Goal: Task Accomplishment & Management: Manage account settings

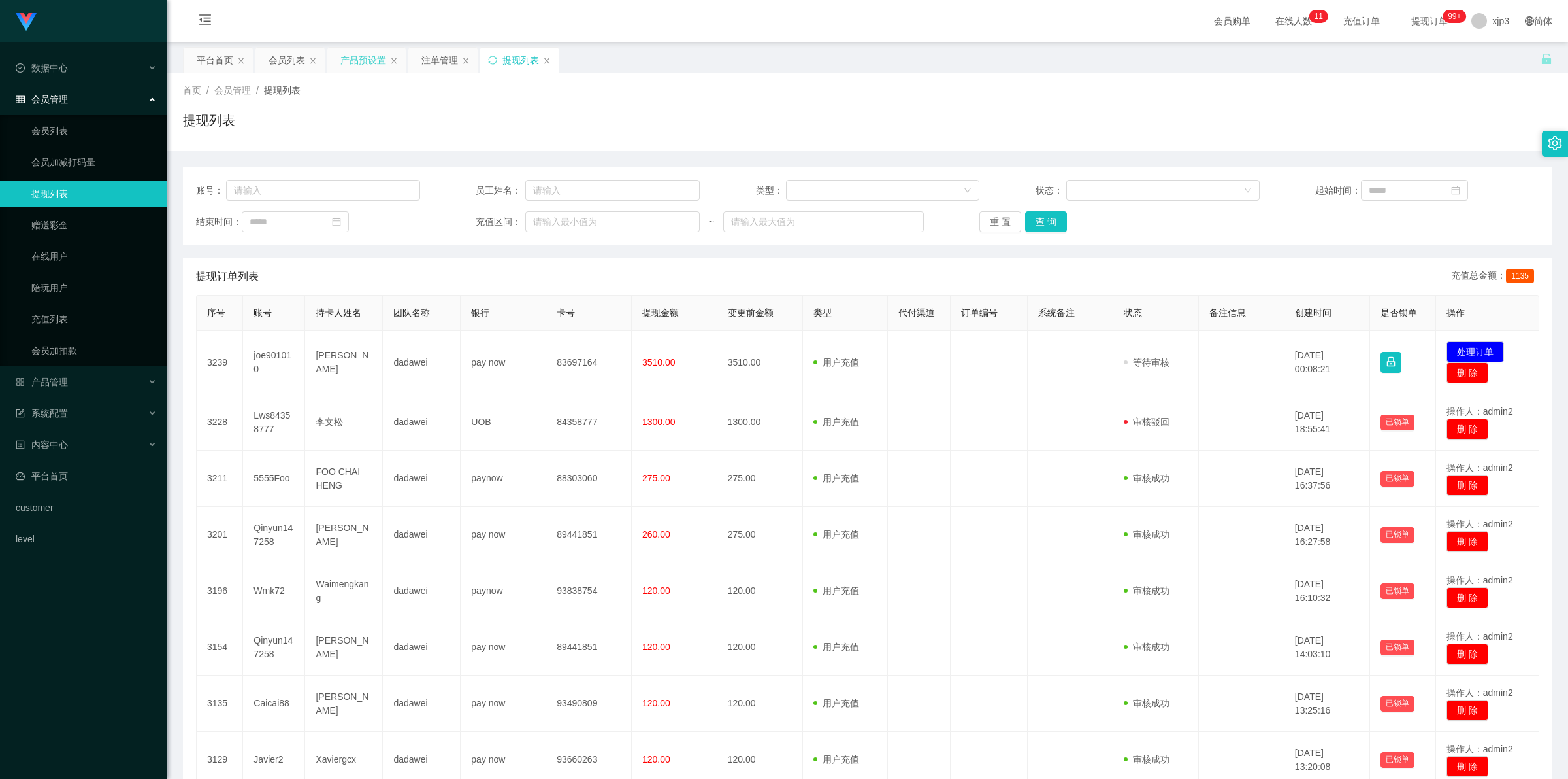
click at [364, 56] on div "产品预设置" at bounding box center [363, 59] width 45 height 25
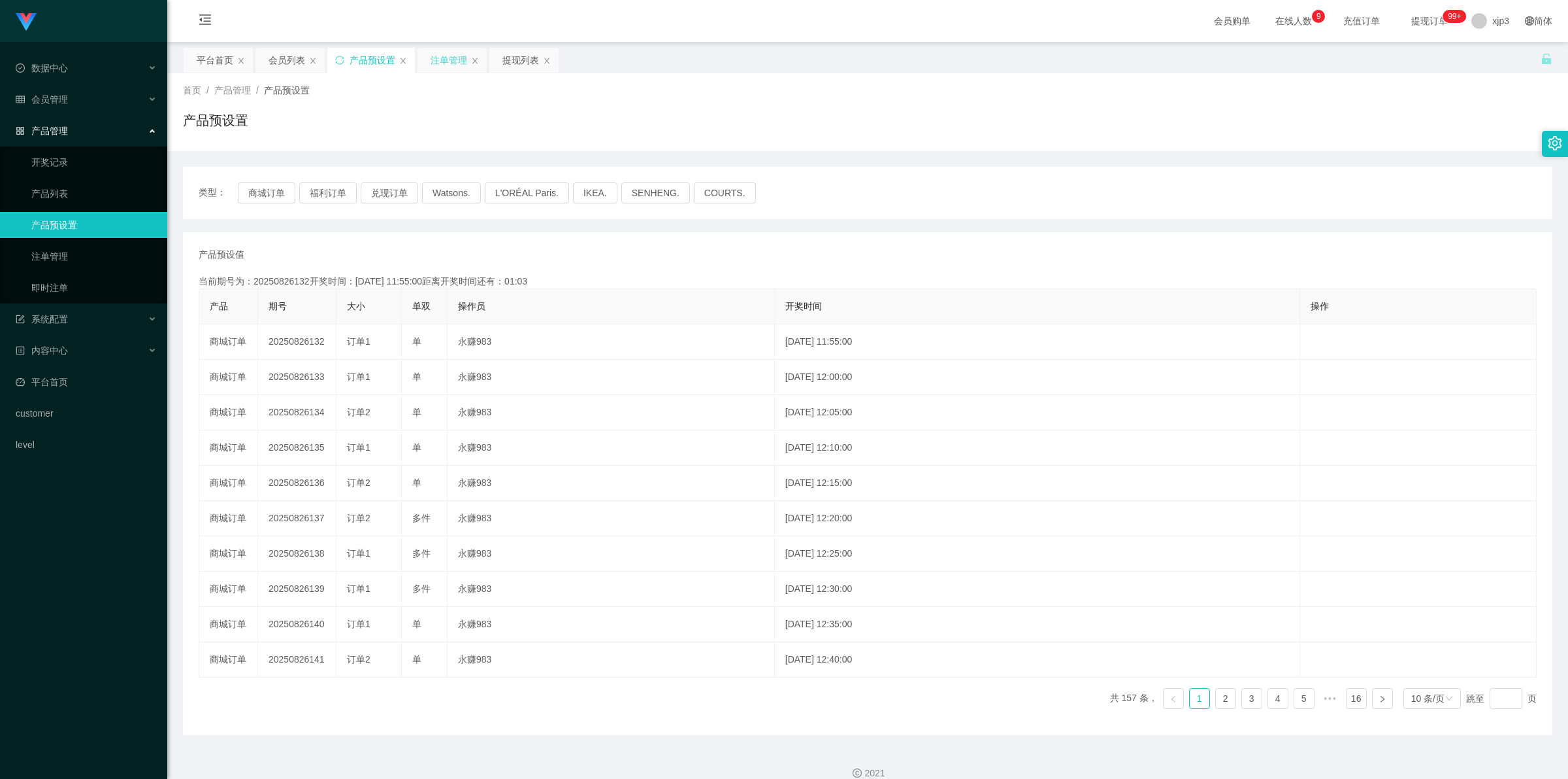
click at [454, 57] on div "注单管理" at bounding box center [448, 59] width 37 height 25
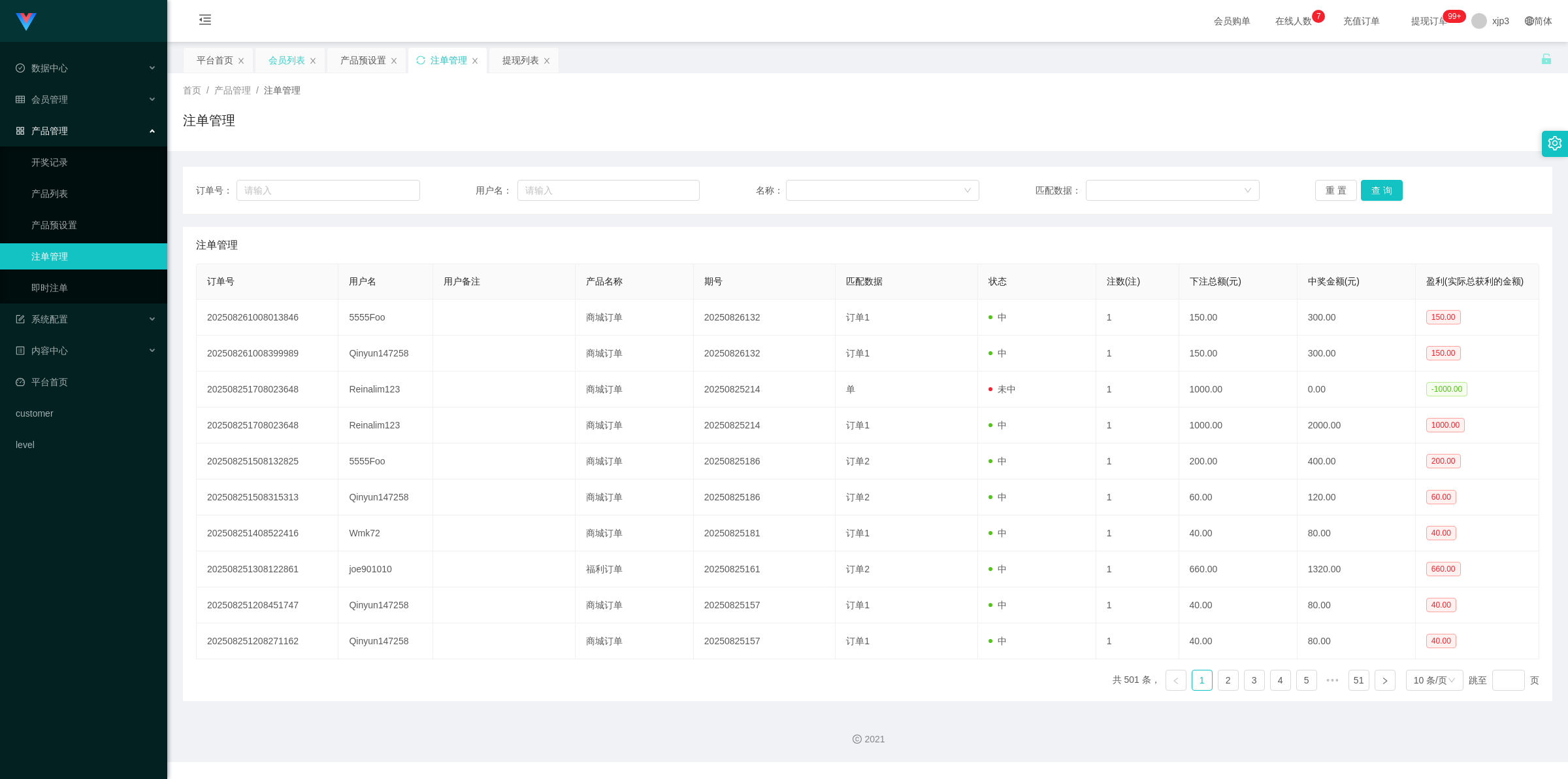
click at [298, 57] on div "会员列表" at bounding box center [286, 59] width 37 height 25
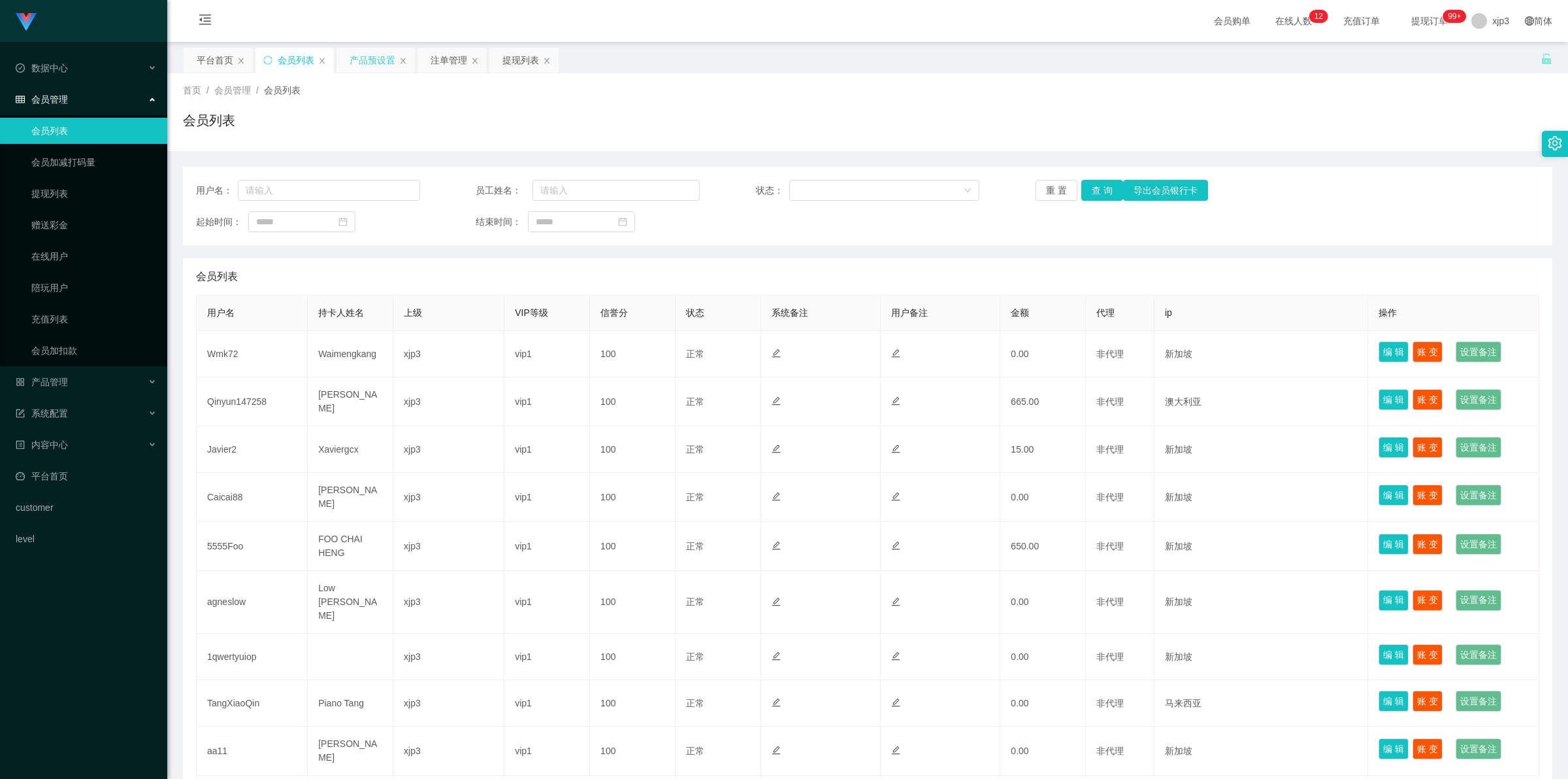
click at [379, 59] on div "产品预设置" at bounding box center [372, 59] width 45 height 25
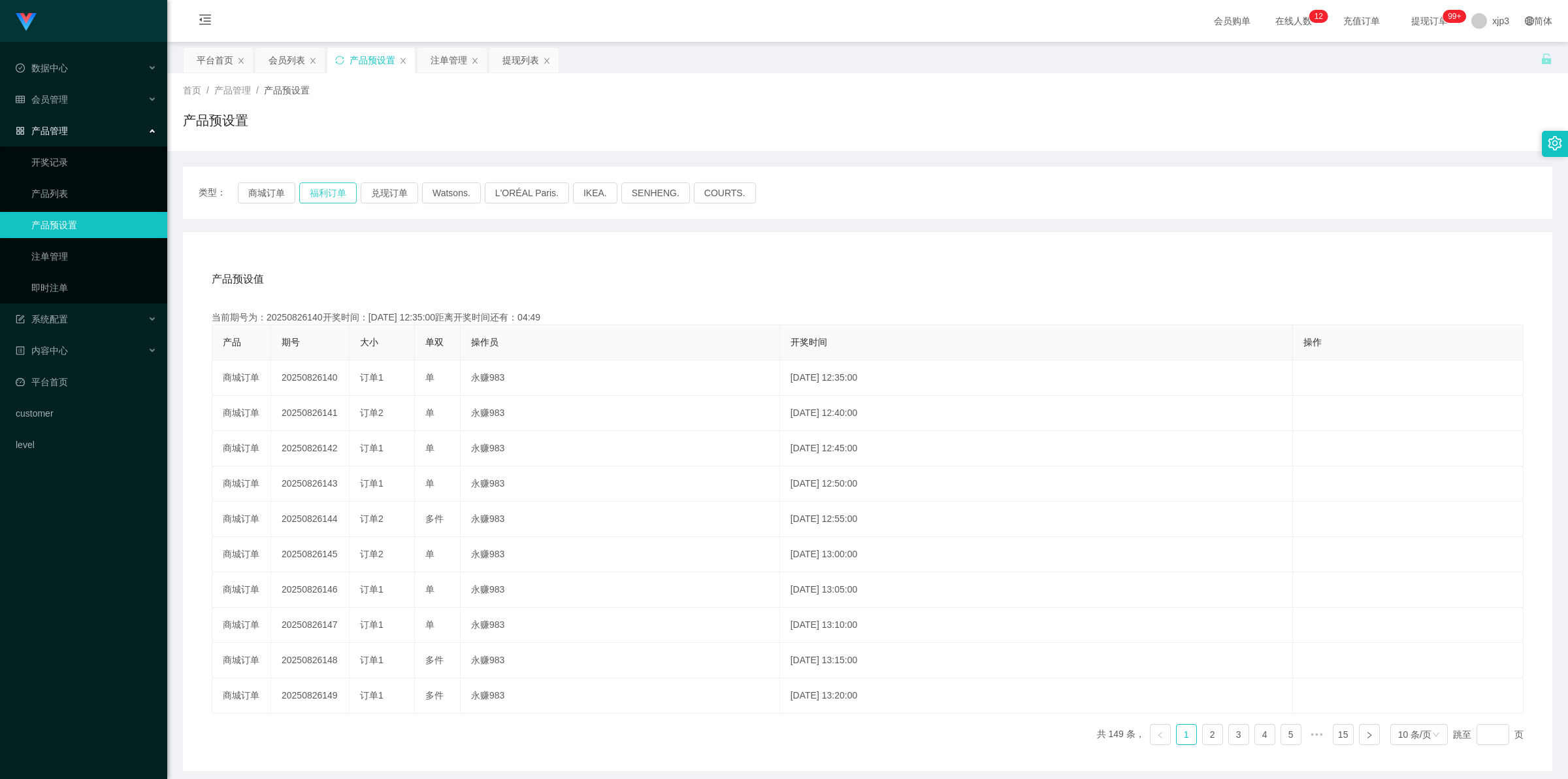
click at [331, 191] on button "福利订单" at bounding box center [328, 193] width 57 height 21
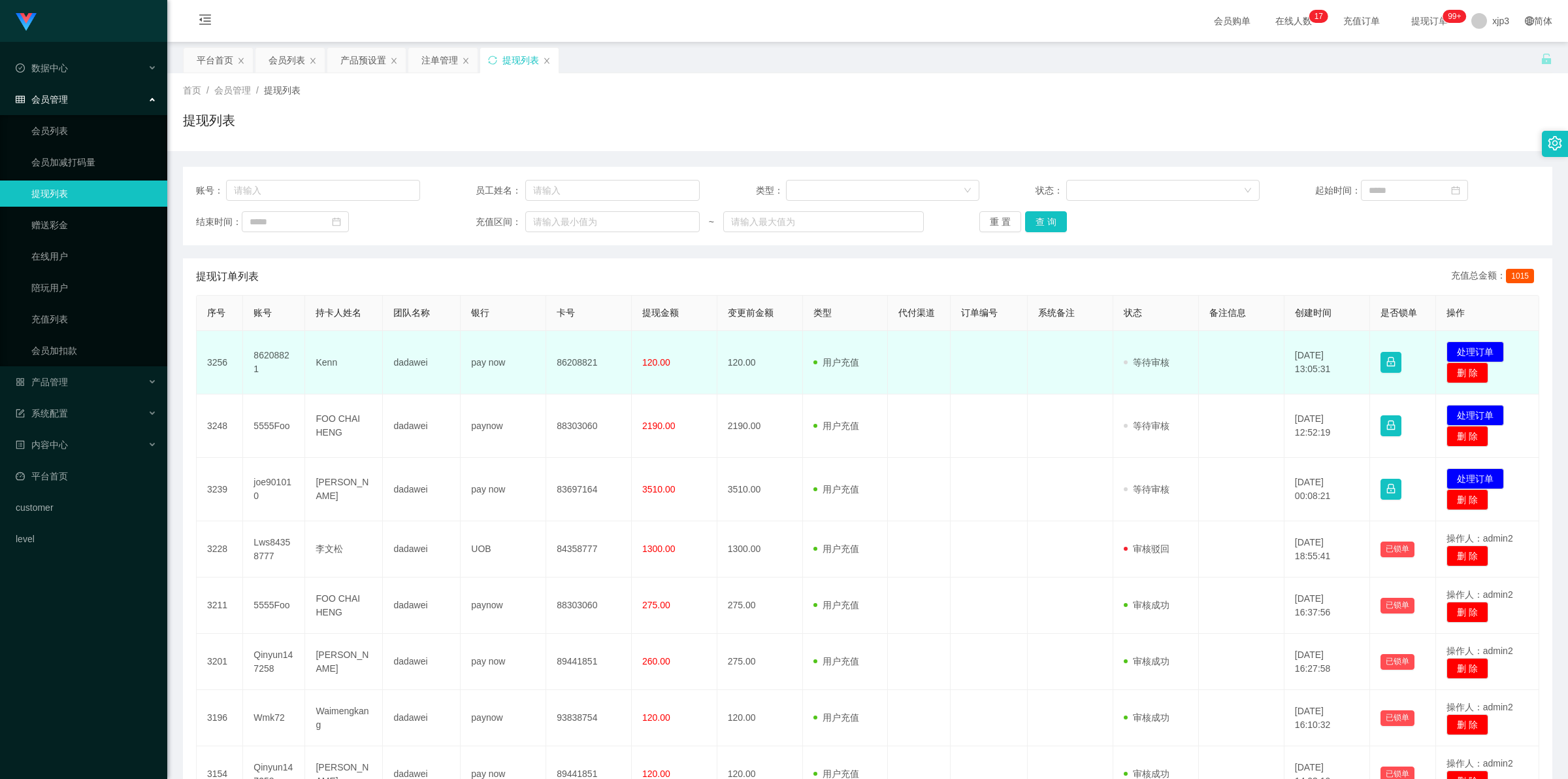
click at [319, 358] on td "Kenn" at bounding box center [343, 362] width 78 height 63
copy td "Kenn"
click at [264, 357] on td "86208821" at bounding box center [273, 362] width 62 height 63
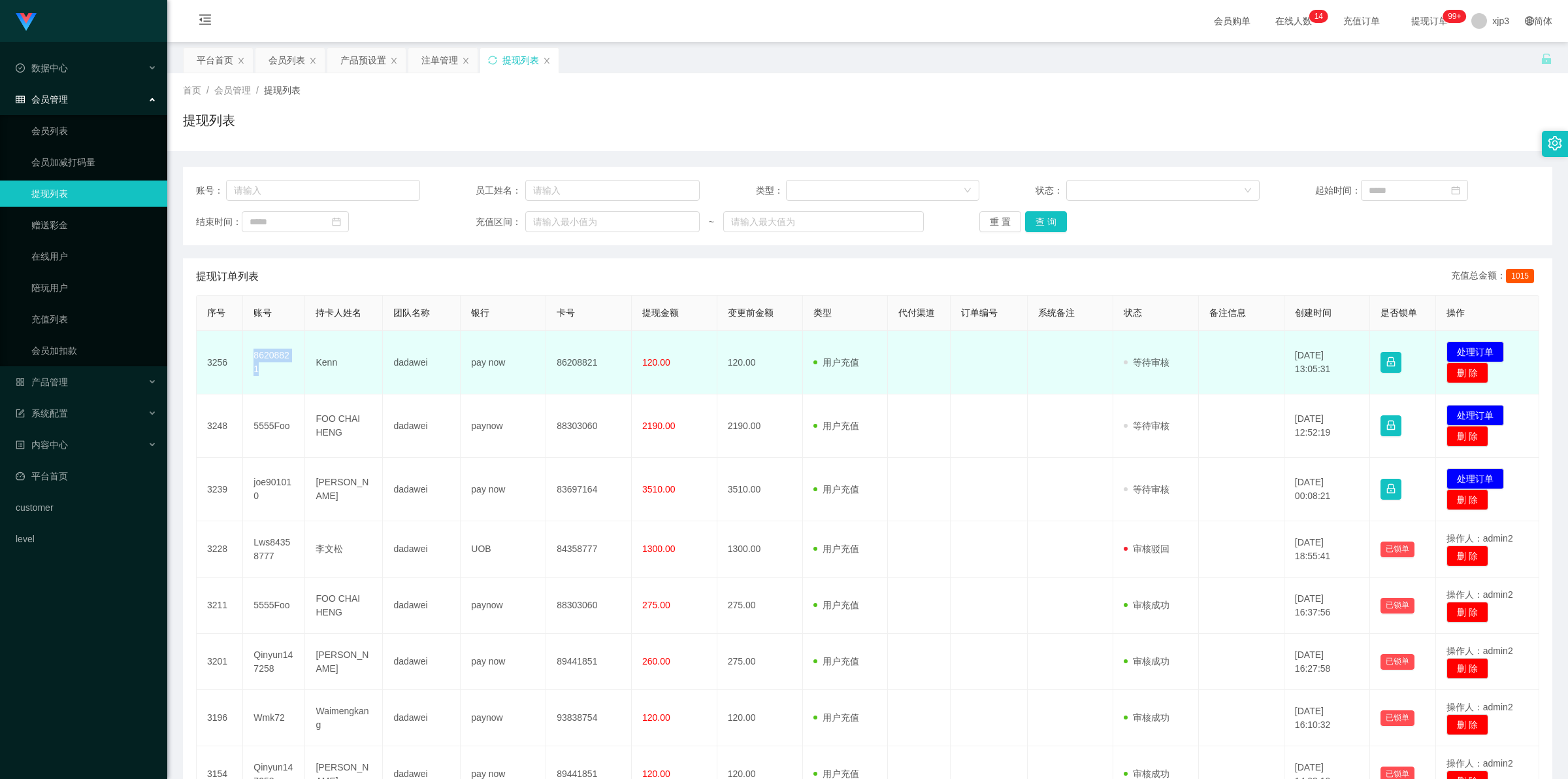
copy td "86208821"
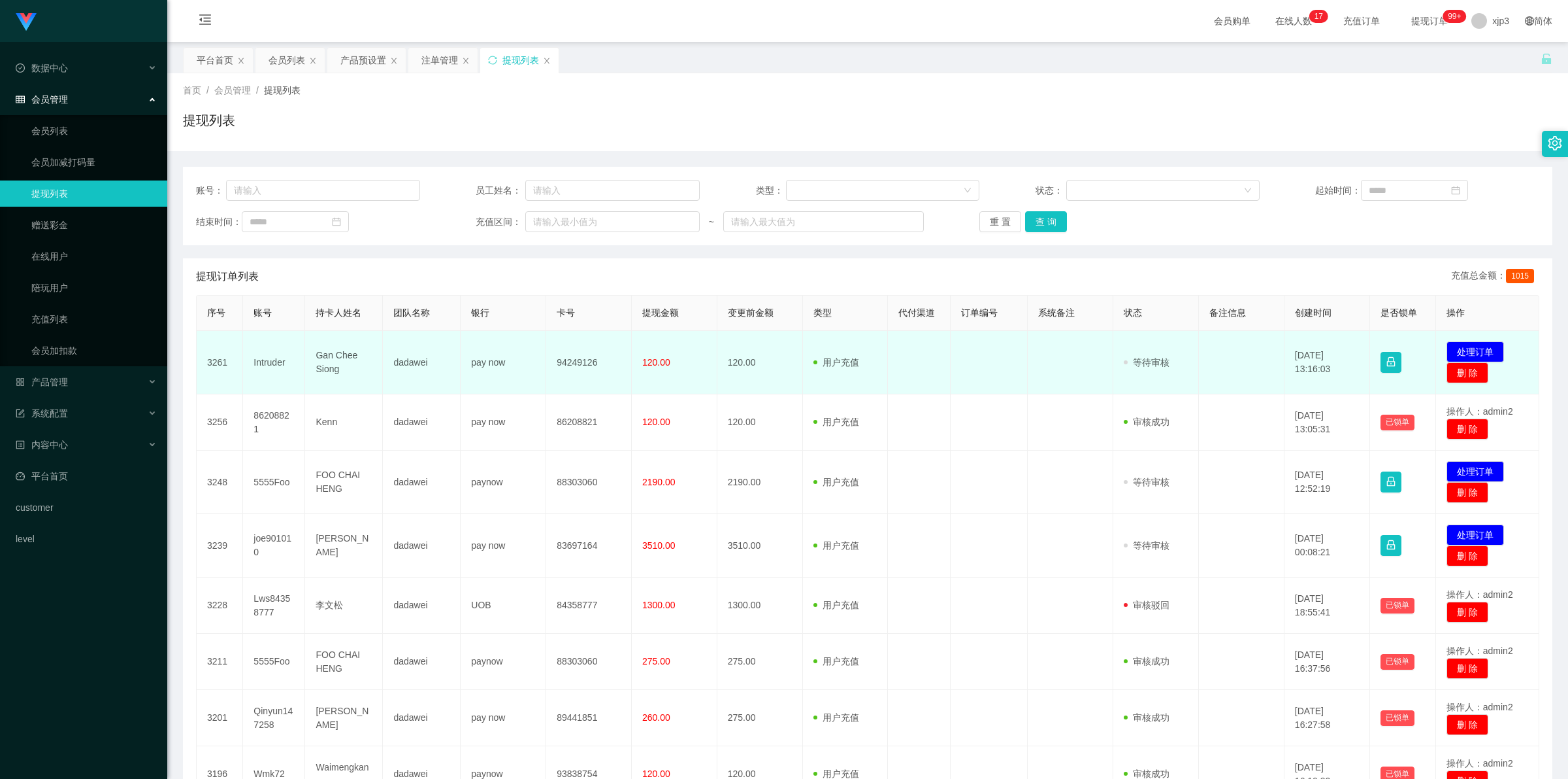
click at [276, 364] on td "Intruder" at bounding box center [273, 362] width 62 height 63
copy td "Intruder"
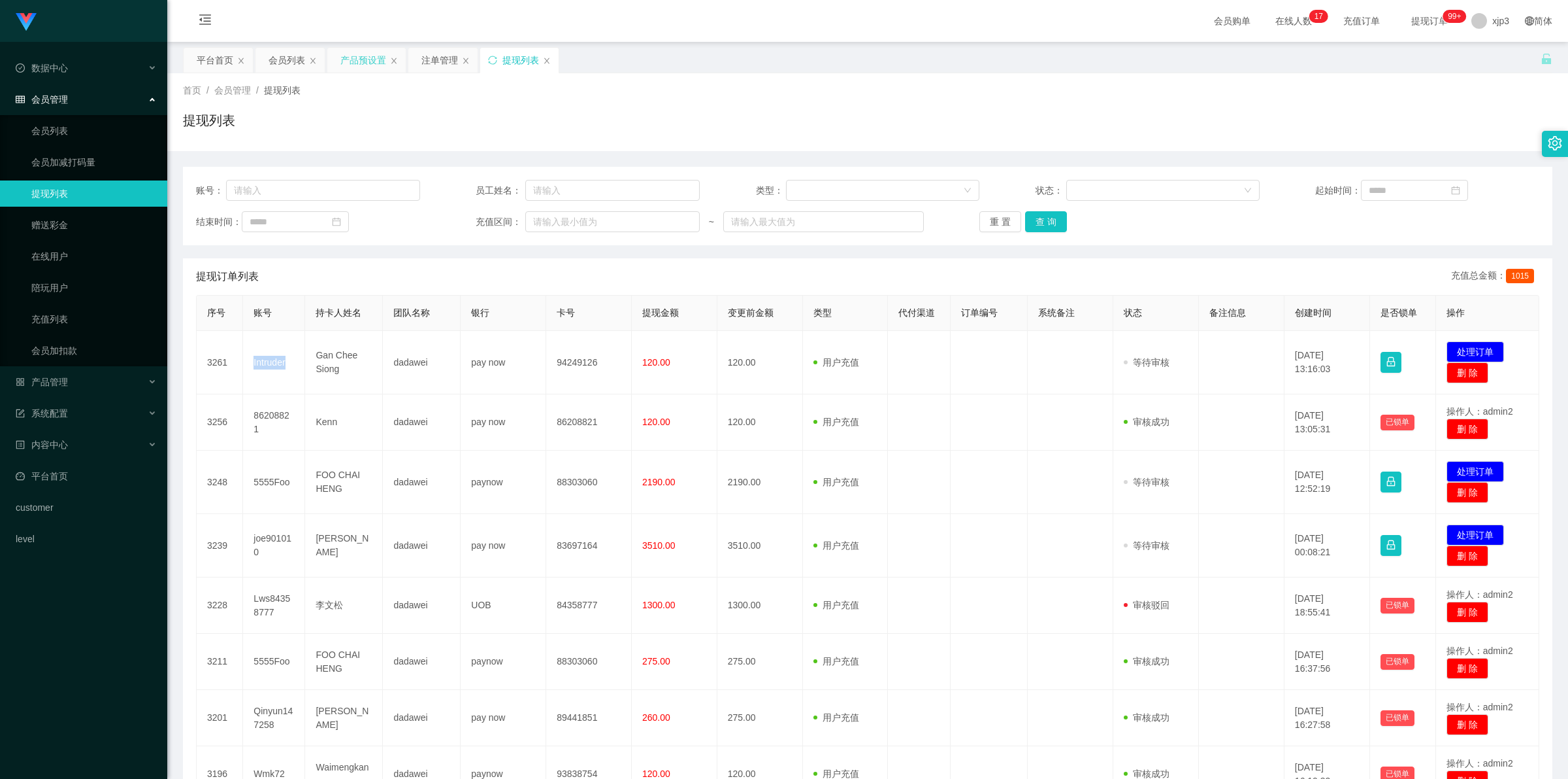
click at [359, 59] on div "产品预设置" at bounding box center [363, 59] width 45 height 25
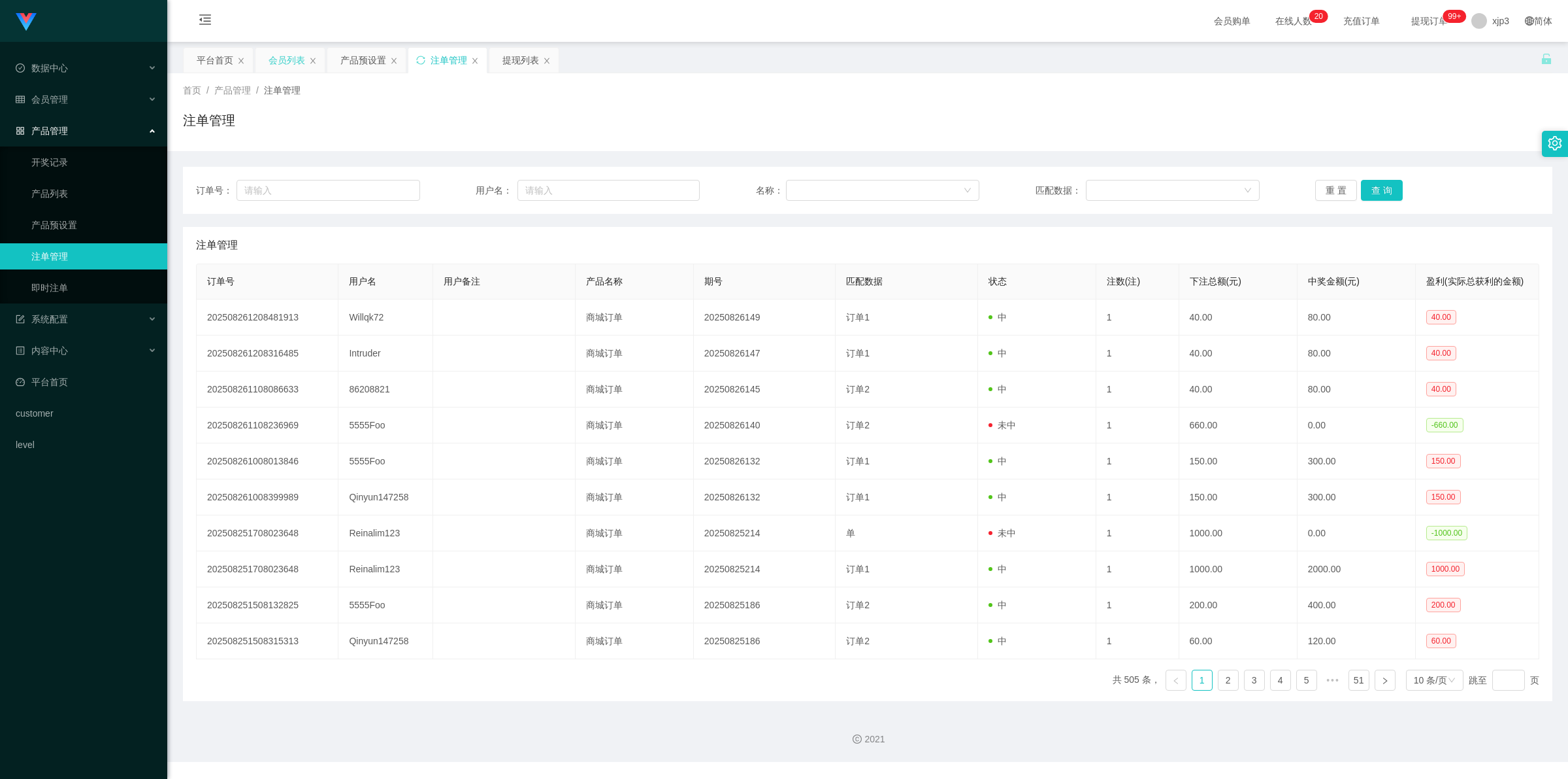
click at [284, 60] on div "会员列表" at bounding box center [286, 59] width 37 height 25
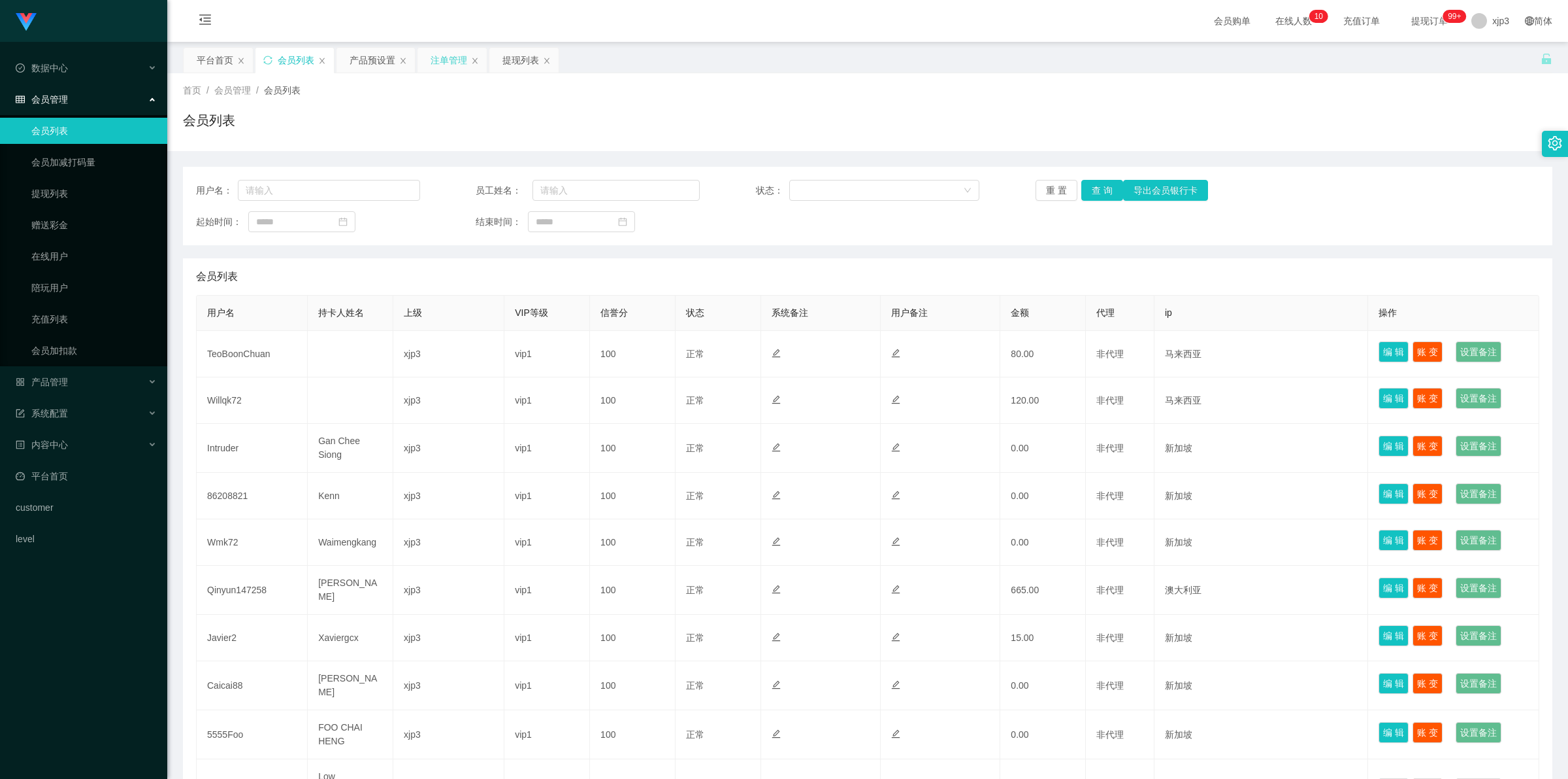
click at [465, 59] on div "注单管理" at bounding box center [448, 59] width 37 height 25
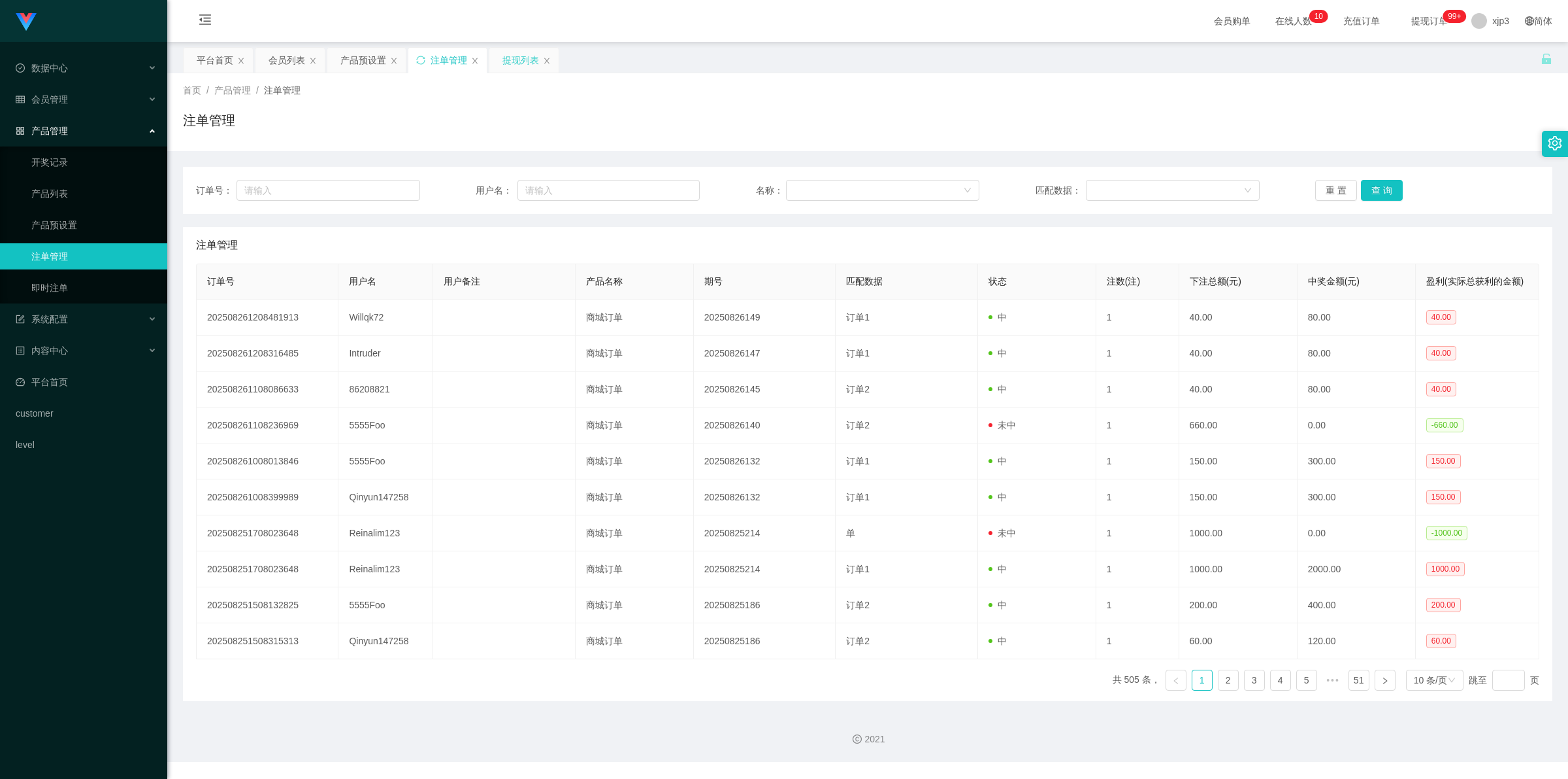
click at [516, 63] on div "提现列表" at bounding box center [520, 59] width 37 height 25
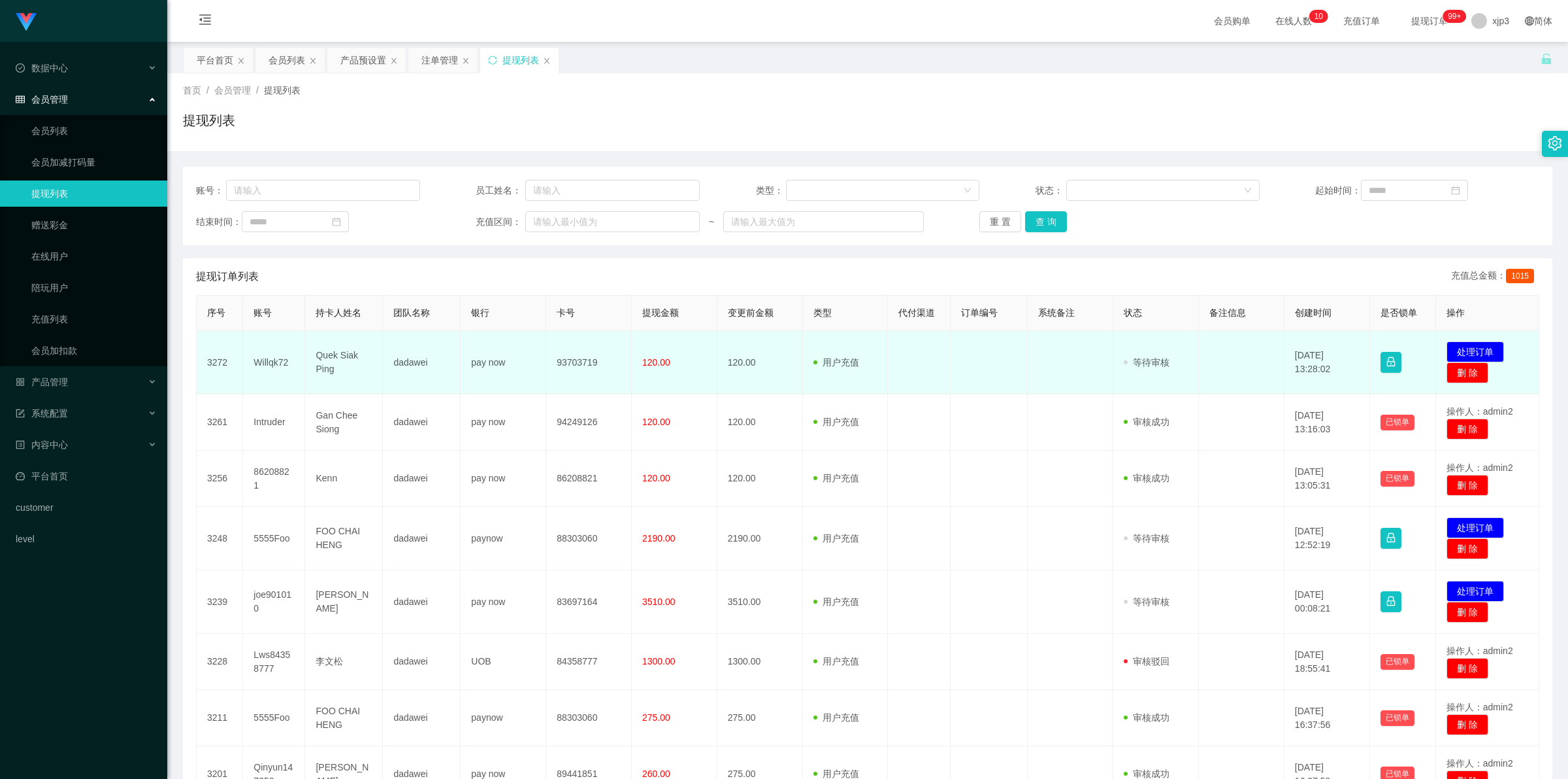
click at [271, 360] on td "Willqk72" at bounding box center [273, 362] width 62 height 63
copy td "Willqk72"
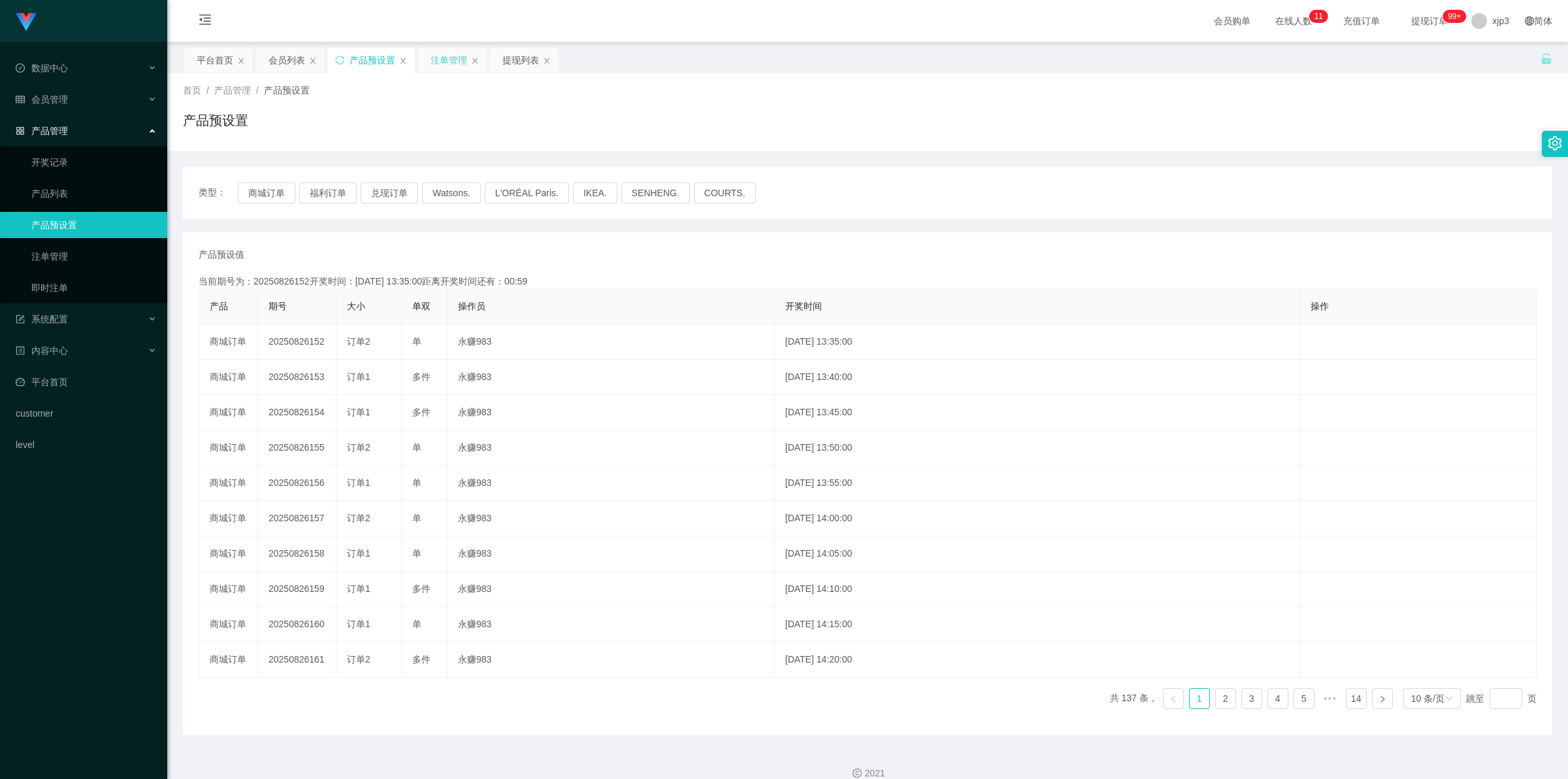
click at [445, 53] on div "注单管理" at bounding box center [448, 59] width 37 height 25
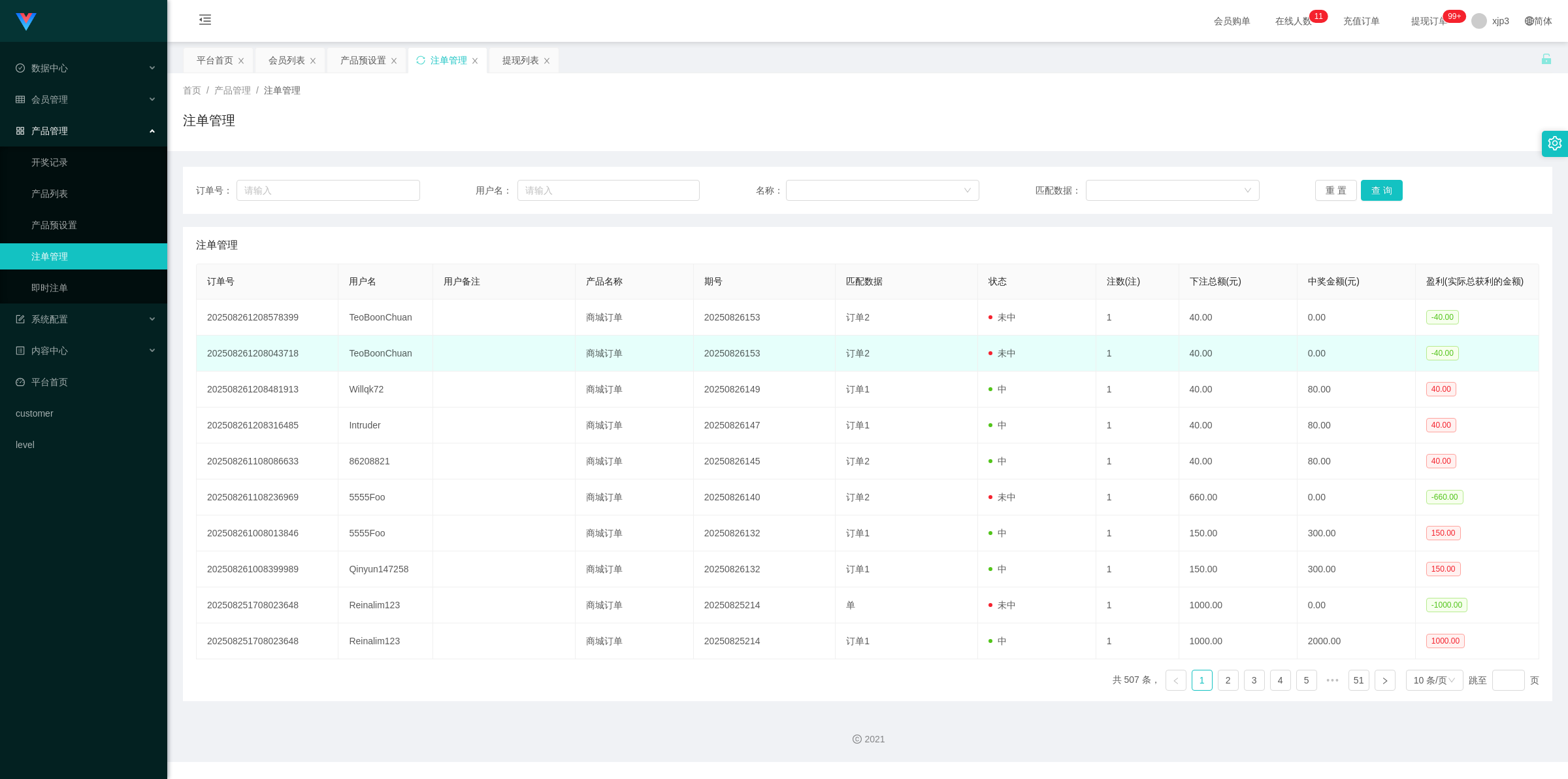
click at [386, 354] on td "TeoBoonChuan" at bounding box center [386, 353] width 95 height 36
copy td "TeoBoonChuan"
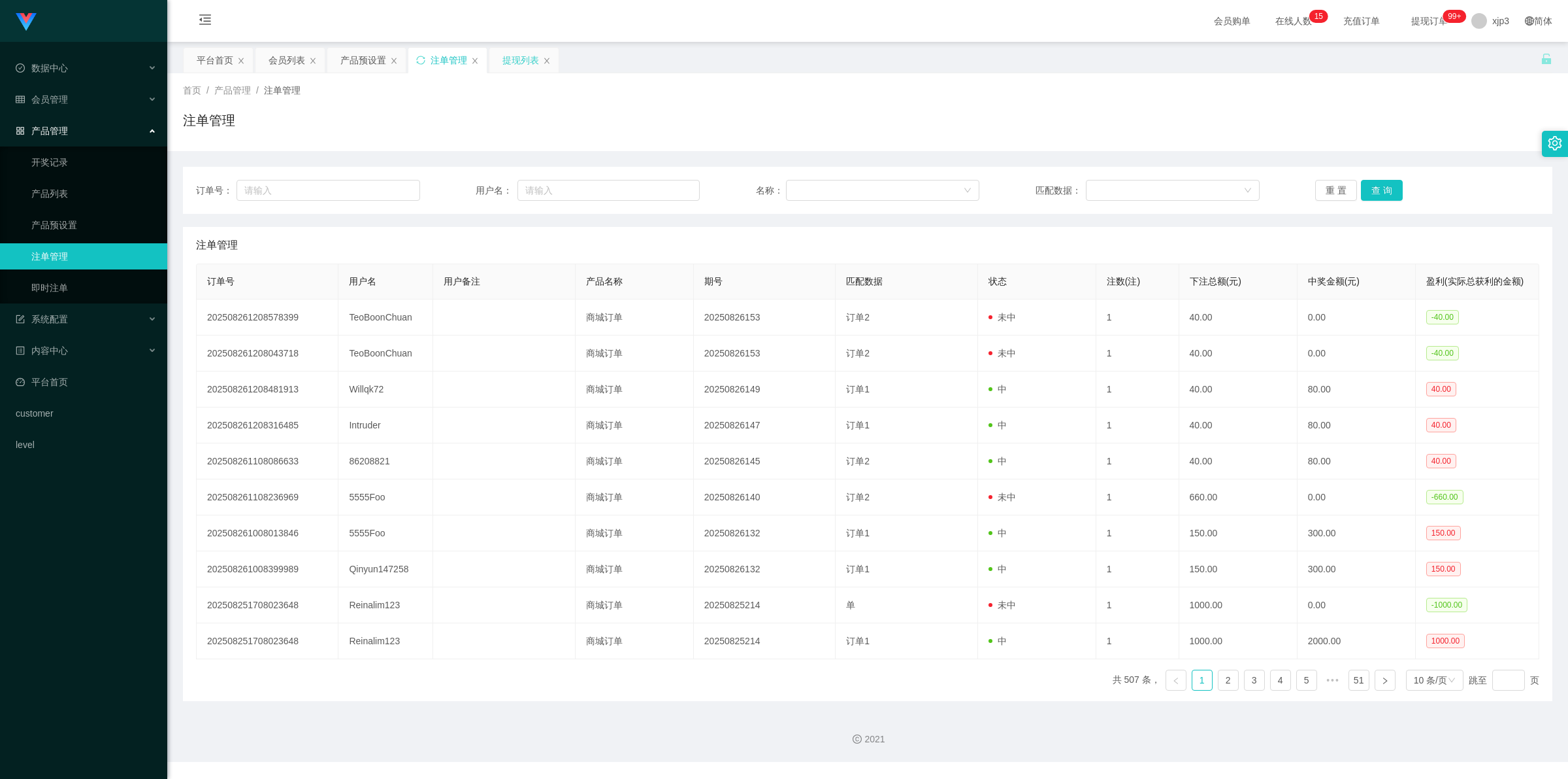
click at [516, 63] on div "提现列表" at bounding box center [520, 59] width 37 height 25
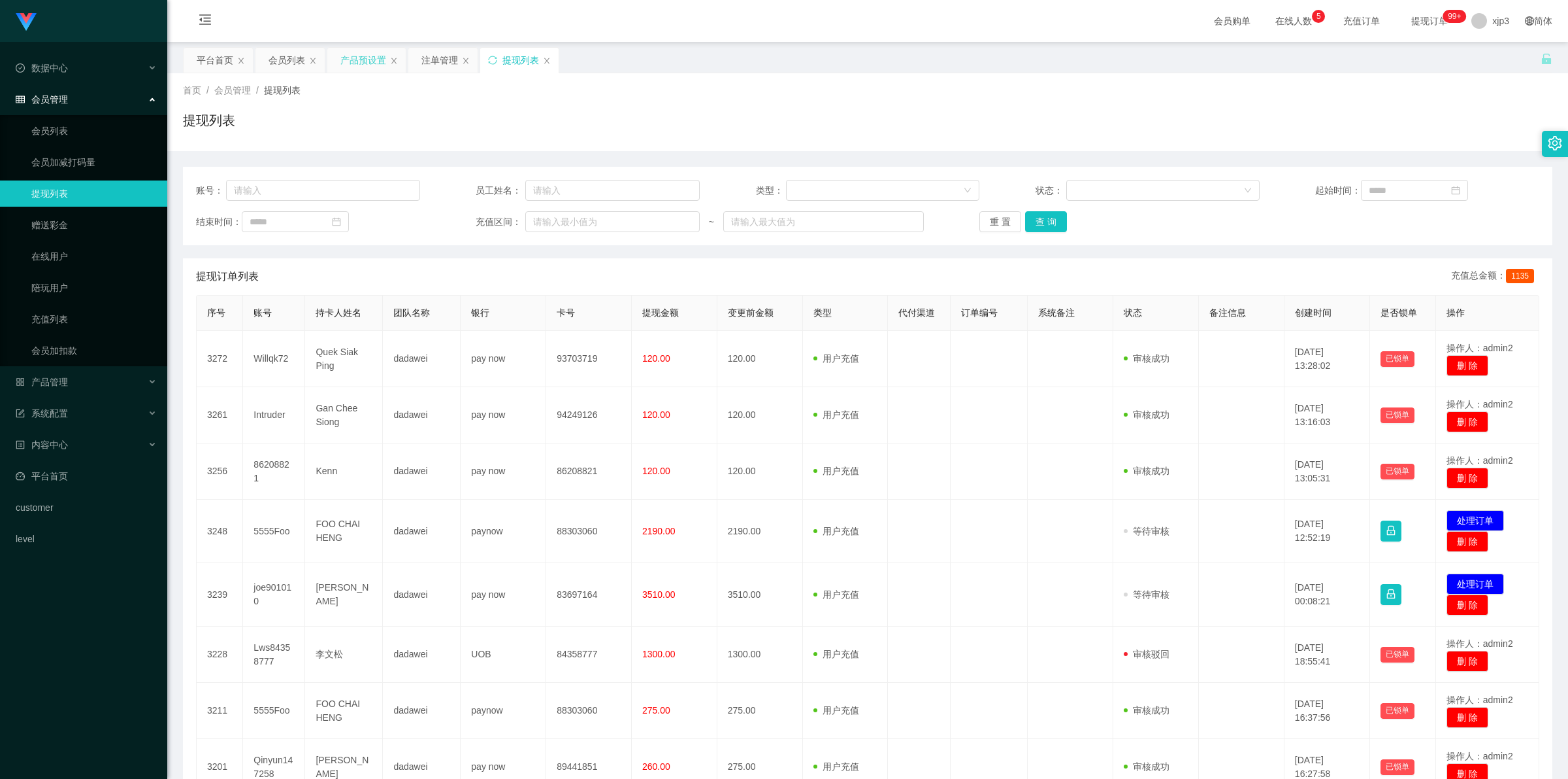
click at [356, 51] on div "产品预设置" at bounding box center [363, 59] width 45 height 25
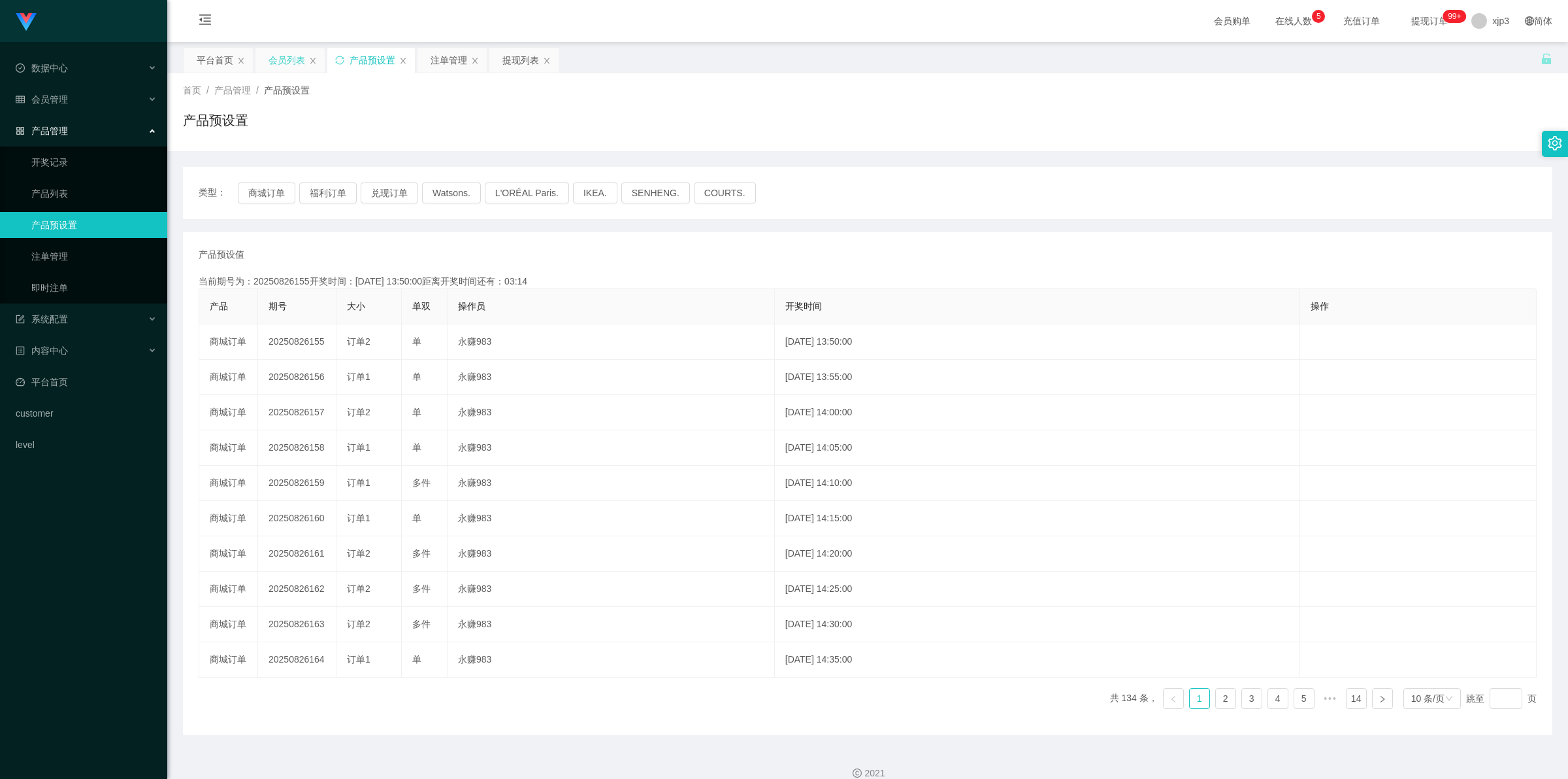
click at [274, 53] on div "会员列表" at bounding box center [286, 59] width 37 height 25
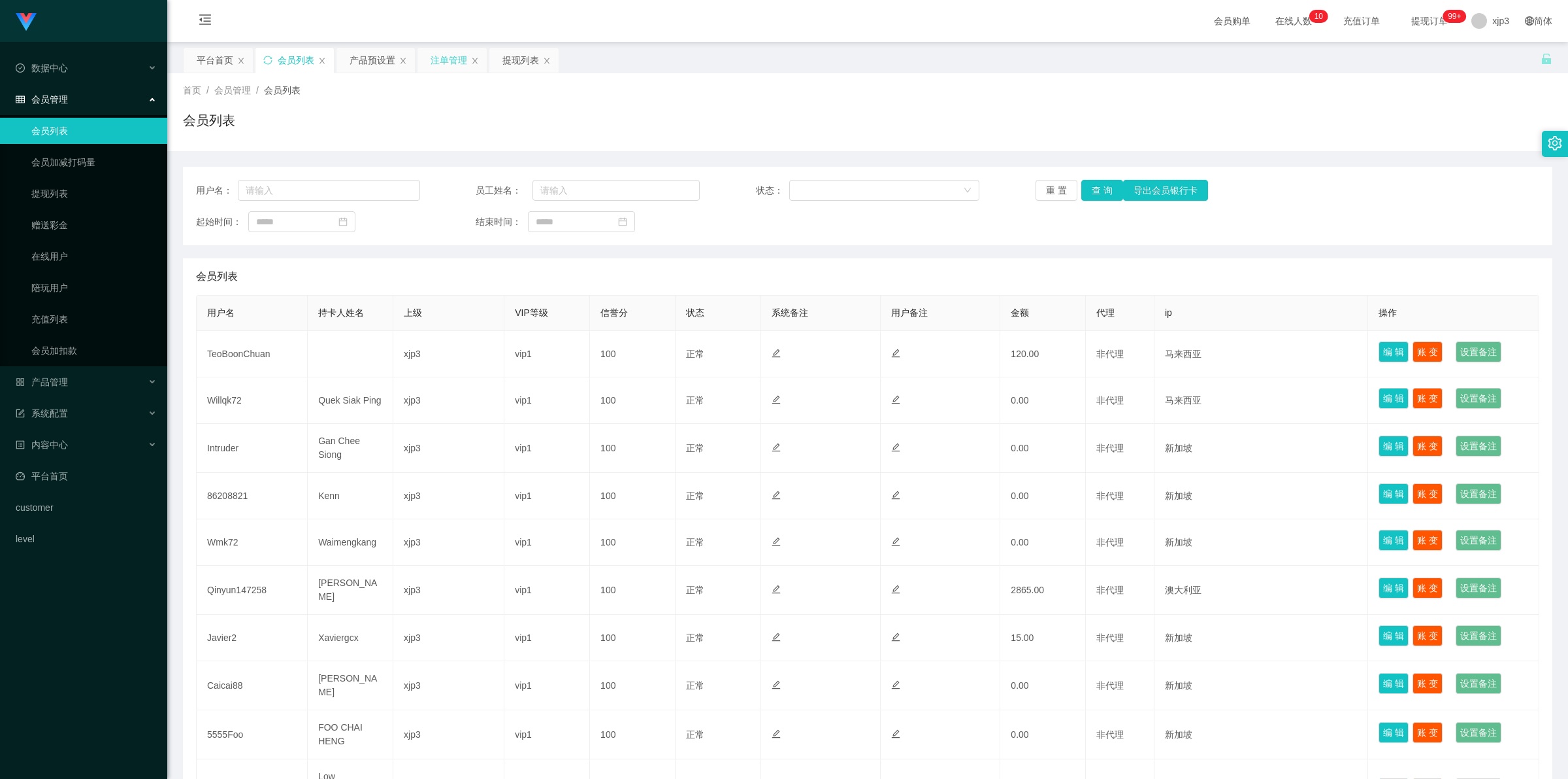
click at [452, 64] on div "注单管理" at bounding box center [448, 59] width 37 height 25
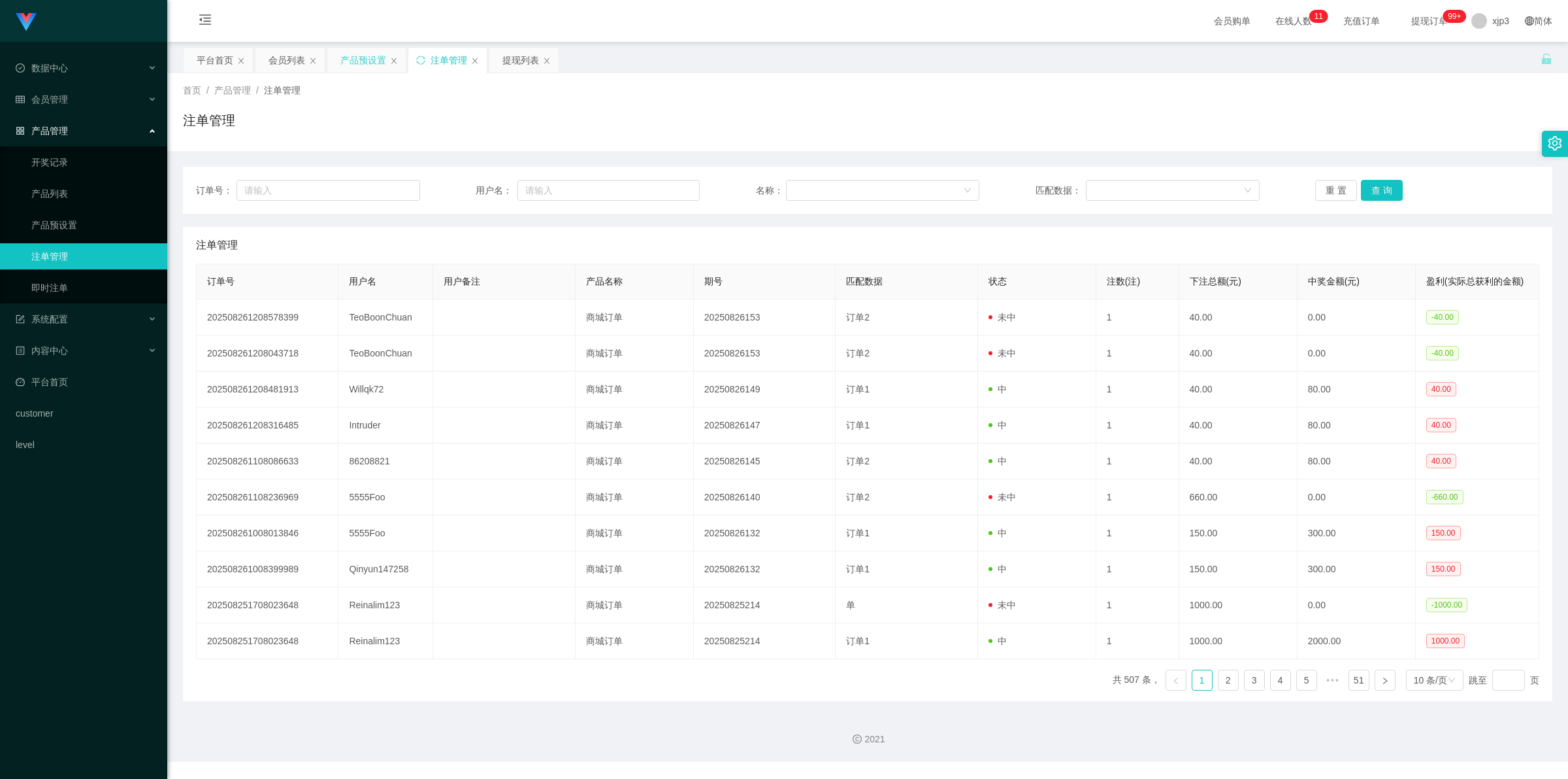
click at [351, 52] on div "产品预设置" at bounding box center [363, 59] width 45 height 25
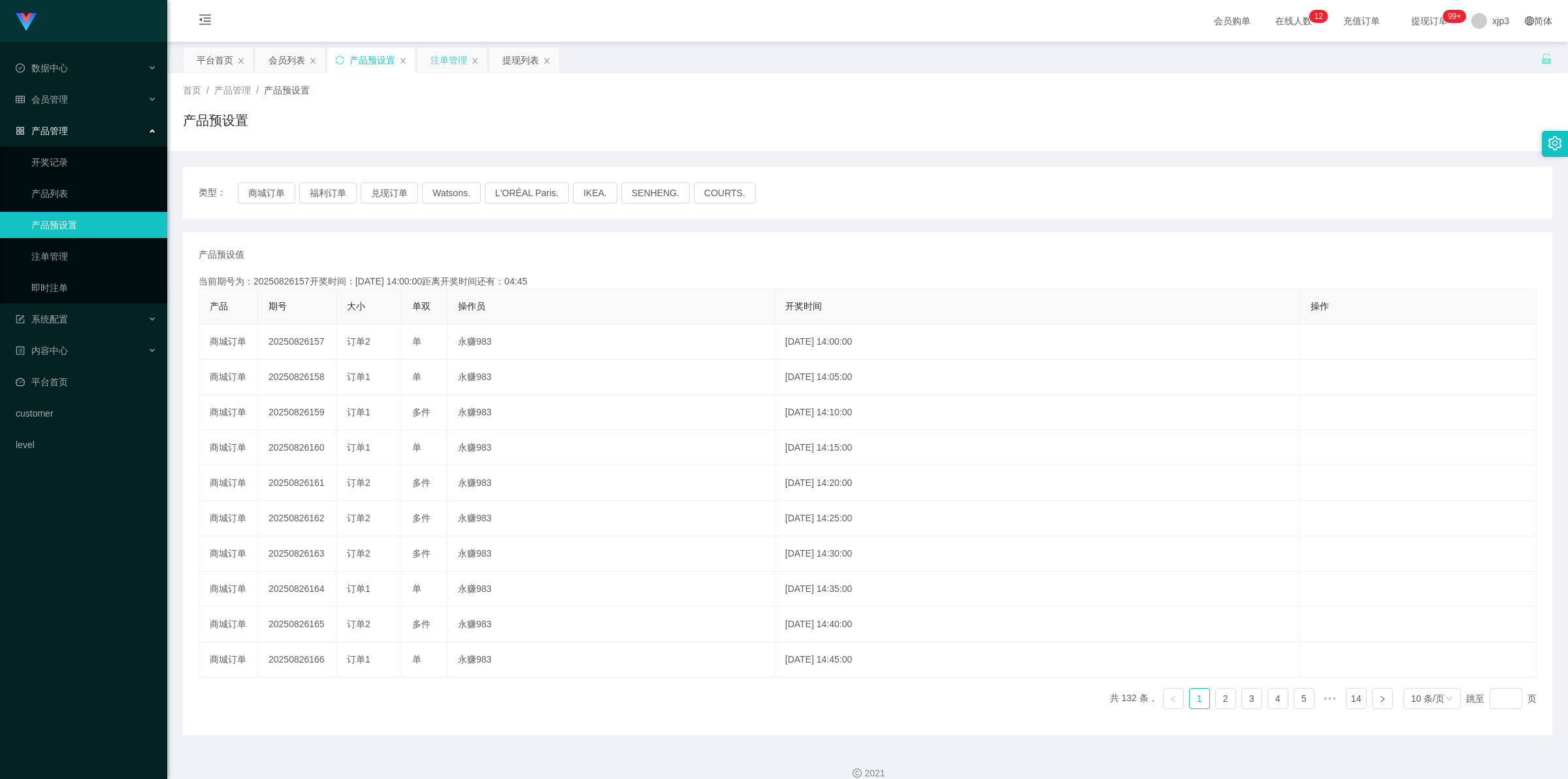
click at [456, 65] on div "注单管理" at bounding box center [448, 59] width 37 height 25
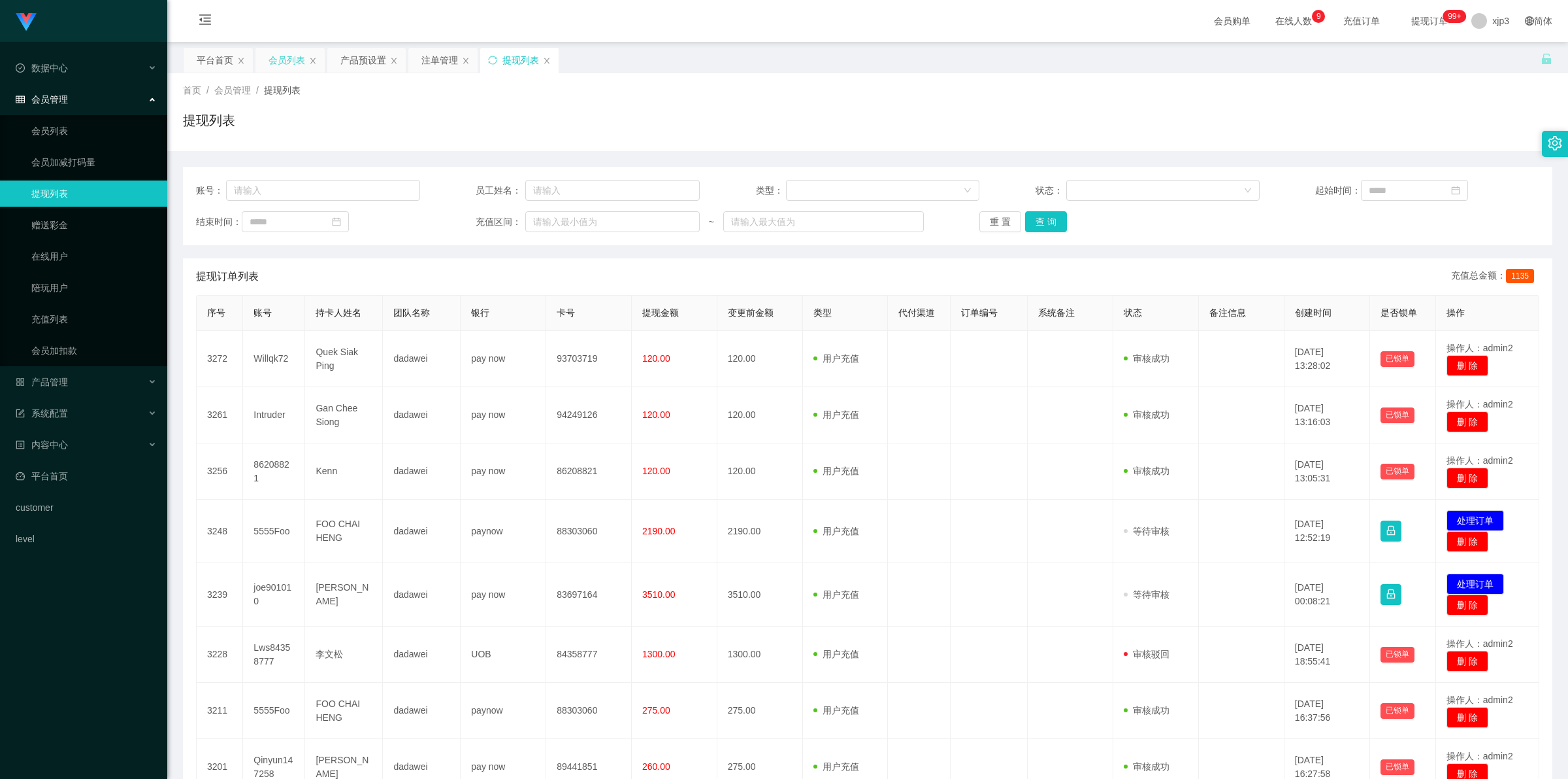
click at [273, 66] on div "会员列表" at bounding box center [286, 59] width 37 height 25
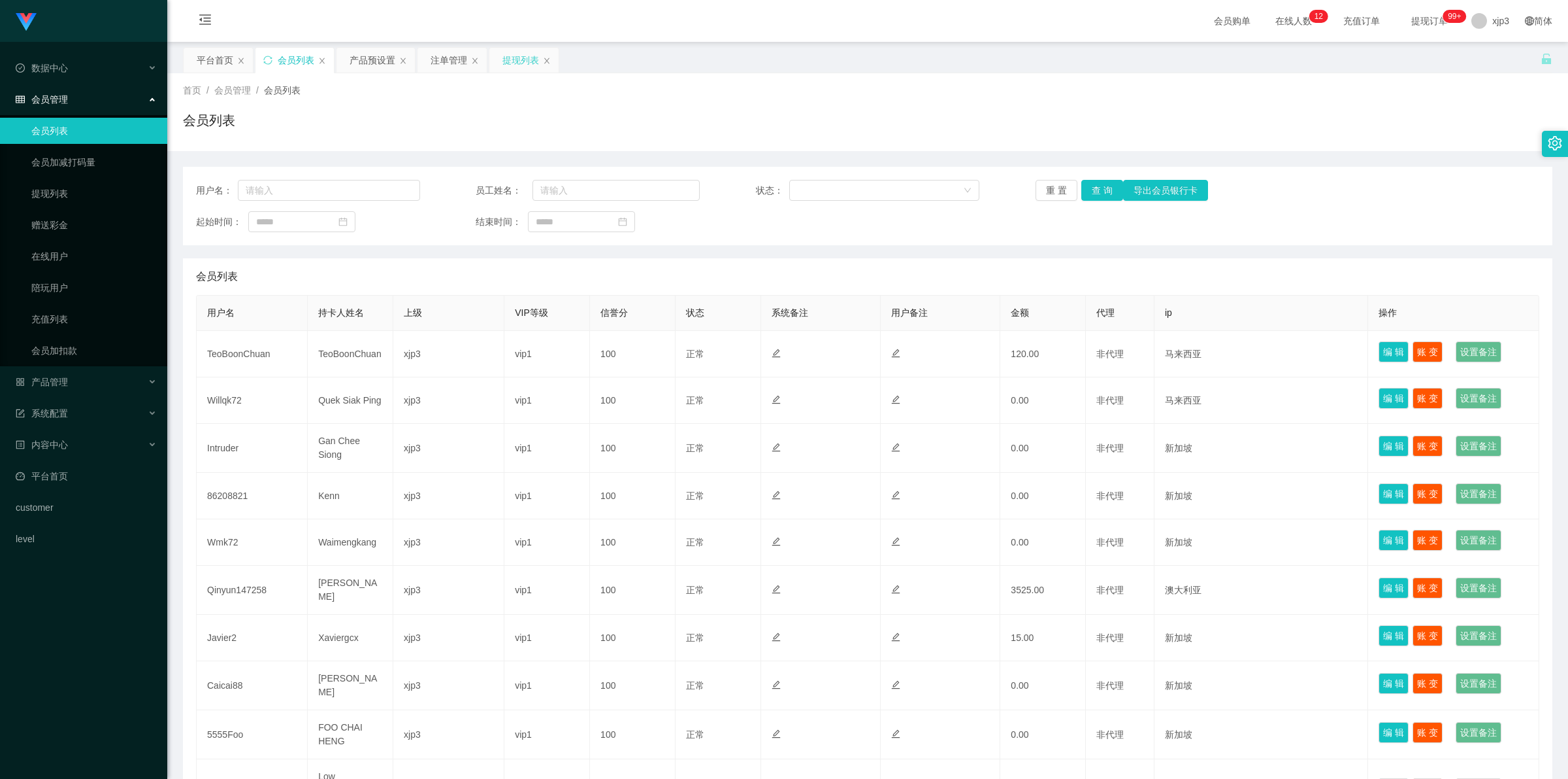
click at [518, 65] on div "提现列表" at bounding box center [520, 59] width 37 height 25
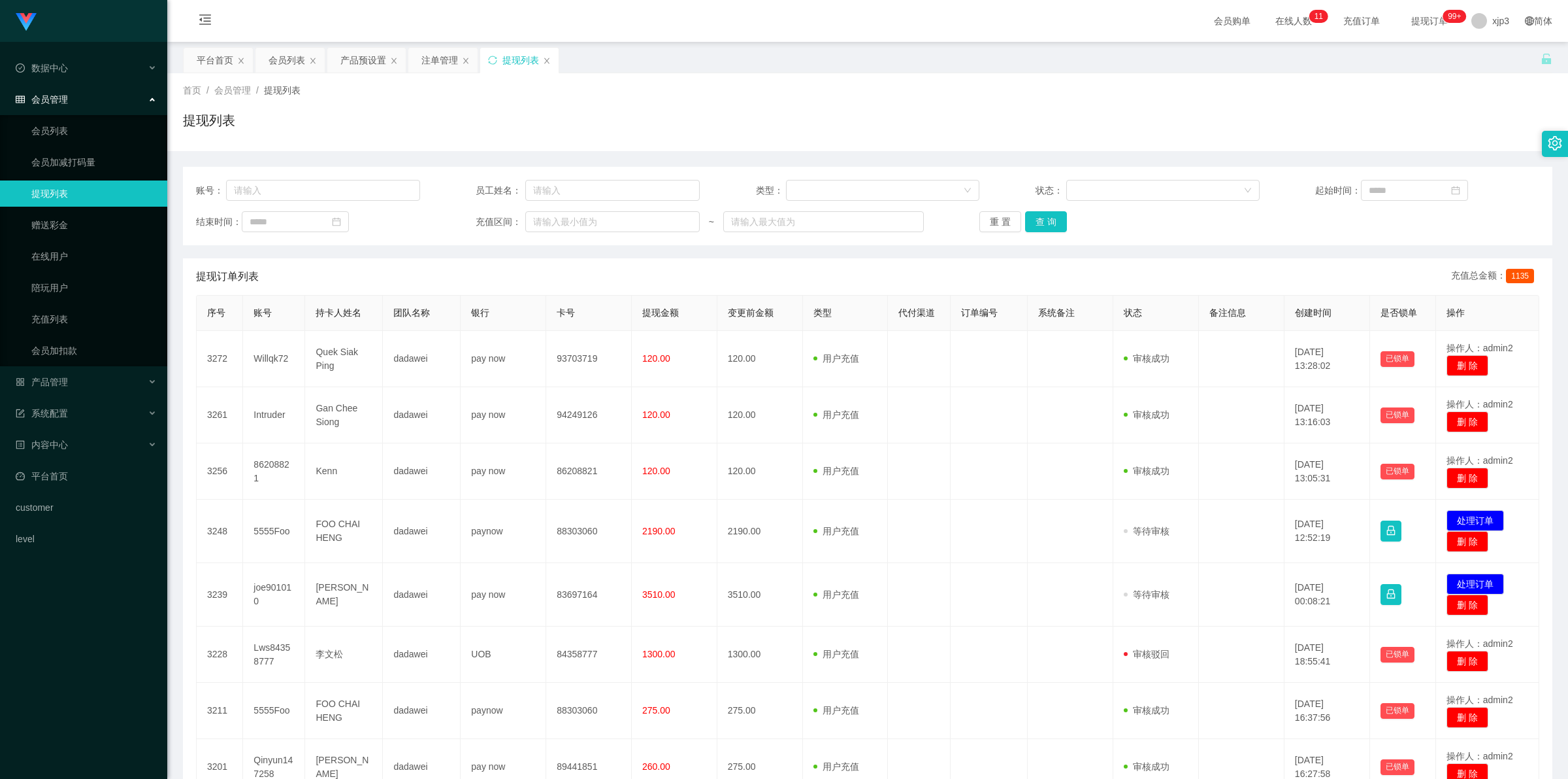
click at [518, 47] on div "提现列表" at bounding box center [519, 60] width 80 height 26
click at [360, 60] on div "产品预设置" at bounding box center [363, 59] width 45 height 25
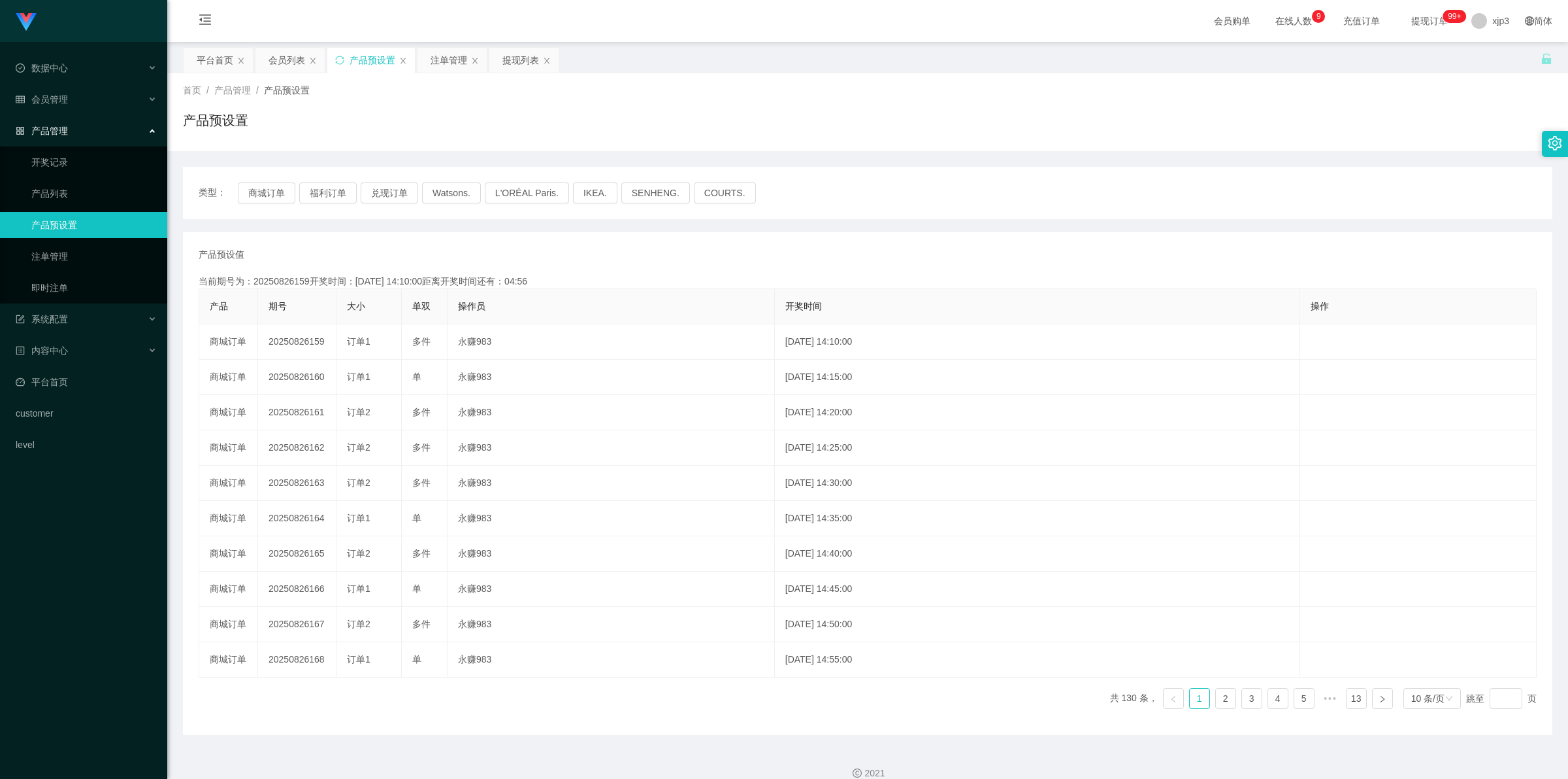
click at [286, 73] on div "首页 / 产品管理 / 产品预设置 / 产品预设置" at bounding box center [868, 112] width 1401 height 78
click at [289, 61] on div "会员列表" at bounding box center [286, 59] width 37 height 25
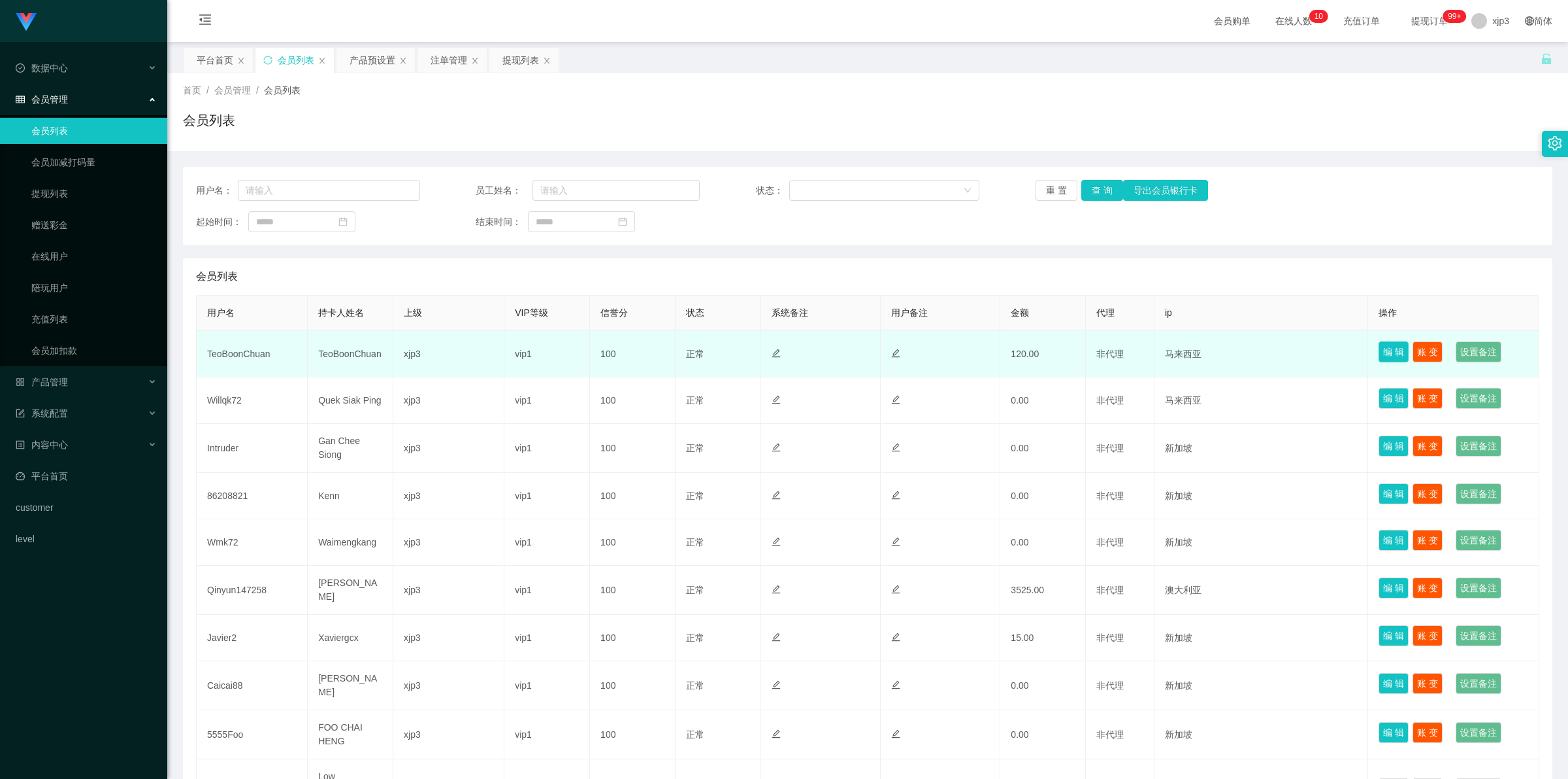
click at [1382, 353] on button "编 辑" at bounding box center [1393, 351] width 30 height 21
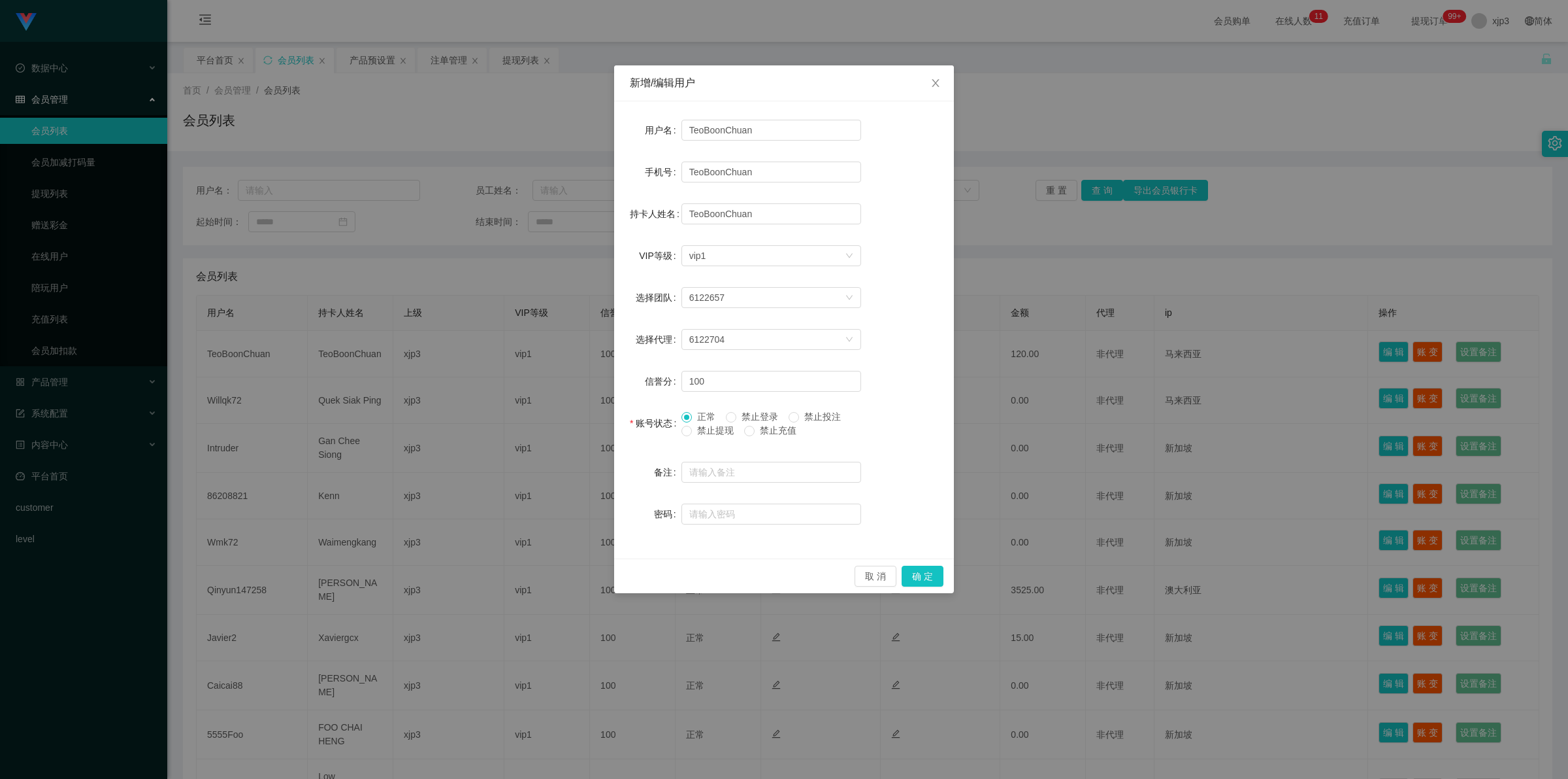
click at [783, 427] on span "禁止充值" at bounding box center [779, 429] width 47 height 11
click at [914, 576] on button "确 定" at bounding box center [923, 576] width 41 height 21
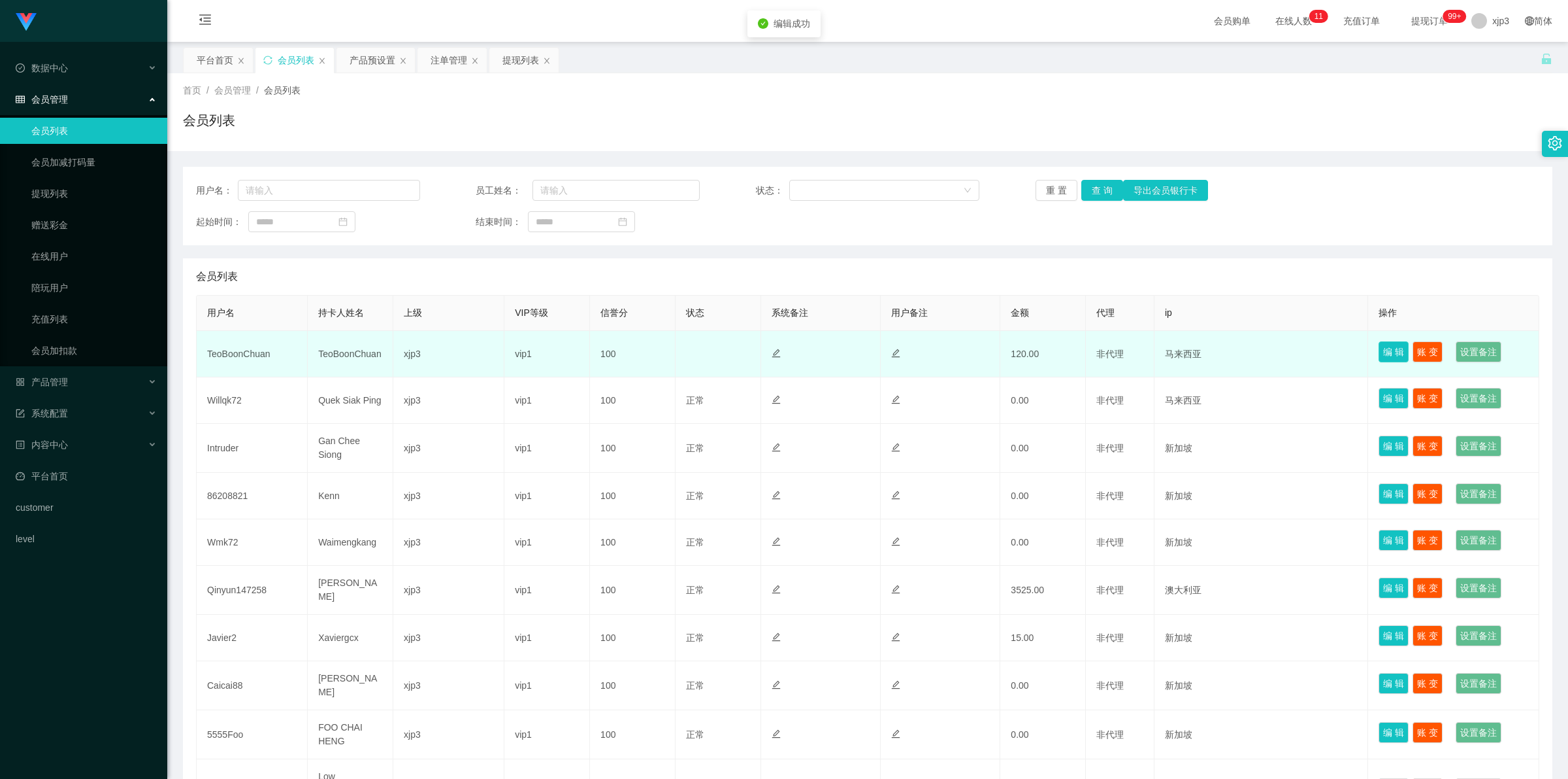
click at [1387, 348] on button "编 辑" at bounding box center [1393, 351] width 30 height 21
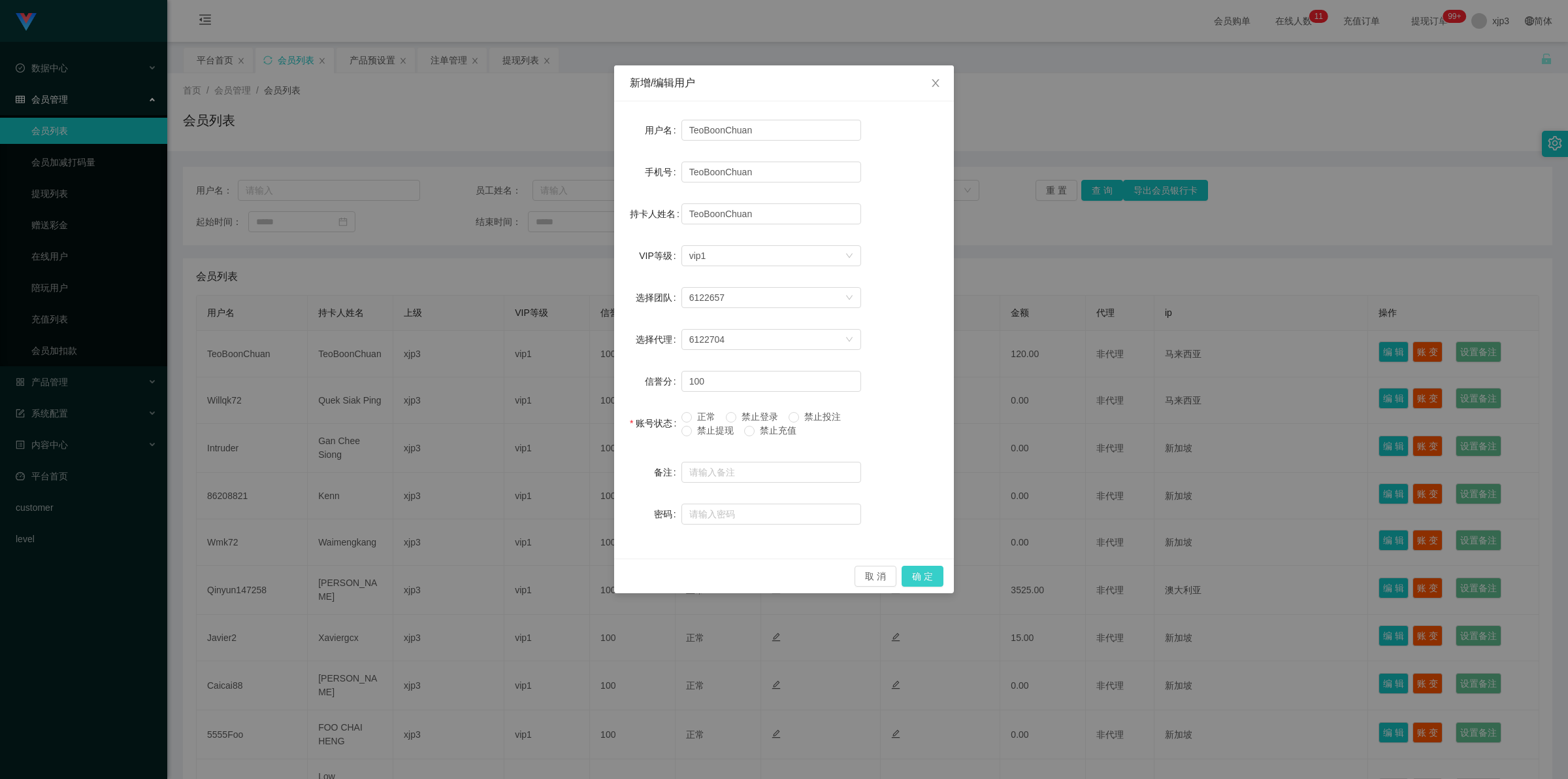
click at [920, 572] on button "确 定" at bounding box center [923, 576] width 41 height 21
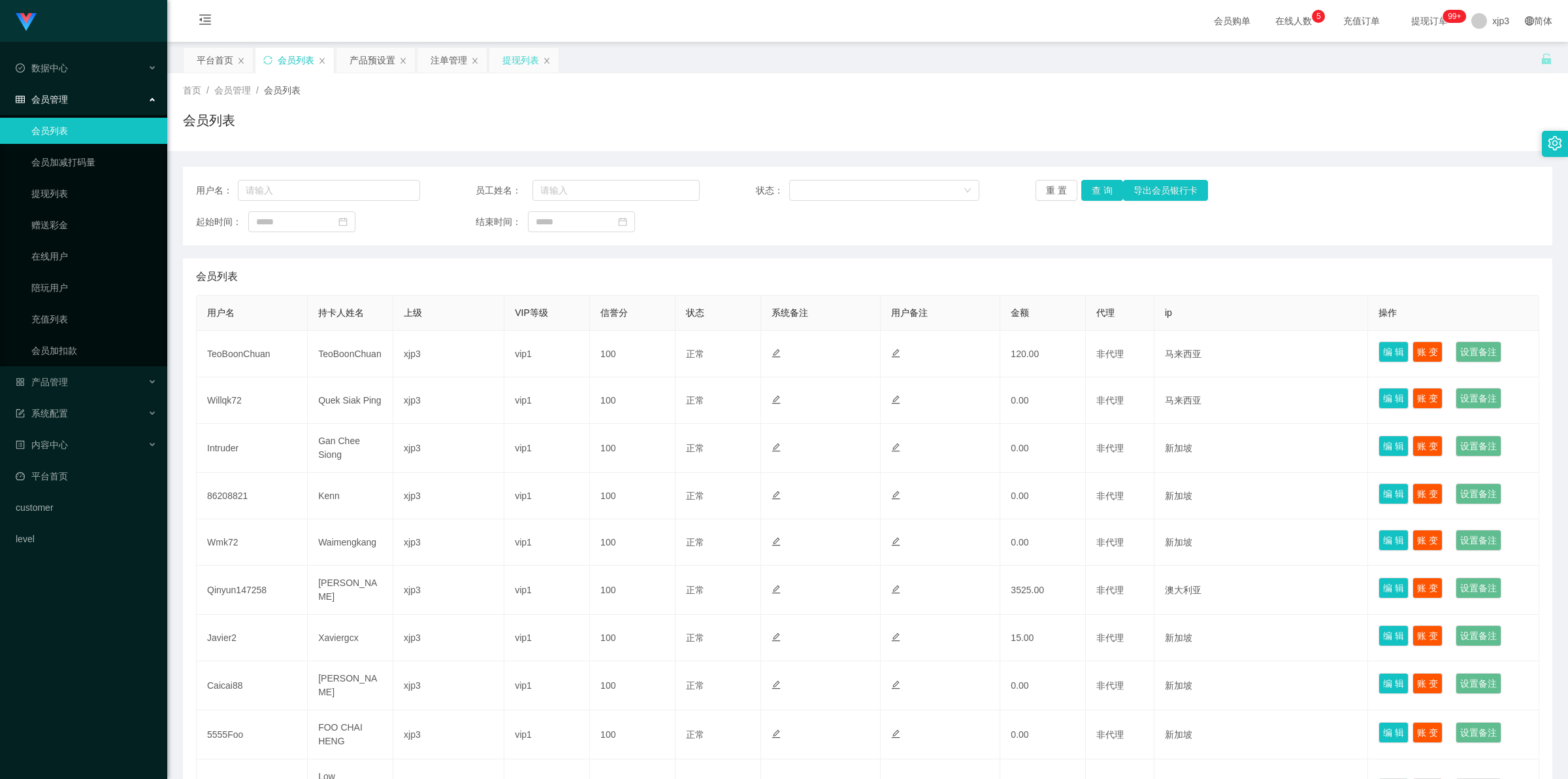
click at [515, 50] on div "提现列表" at bounding box center [520, 59] width 37 height 25
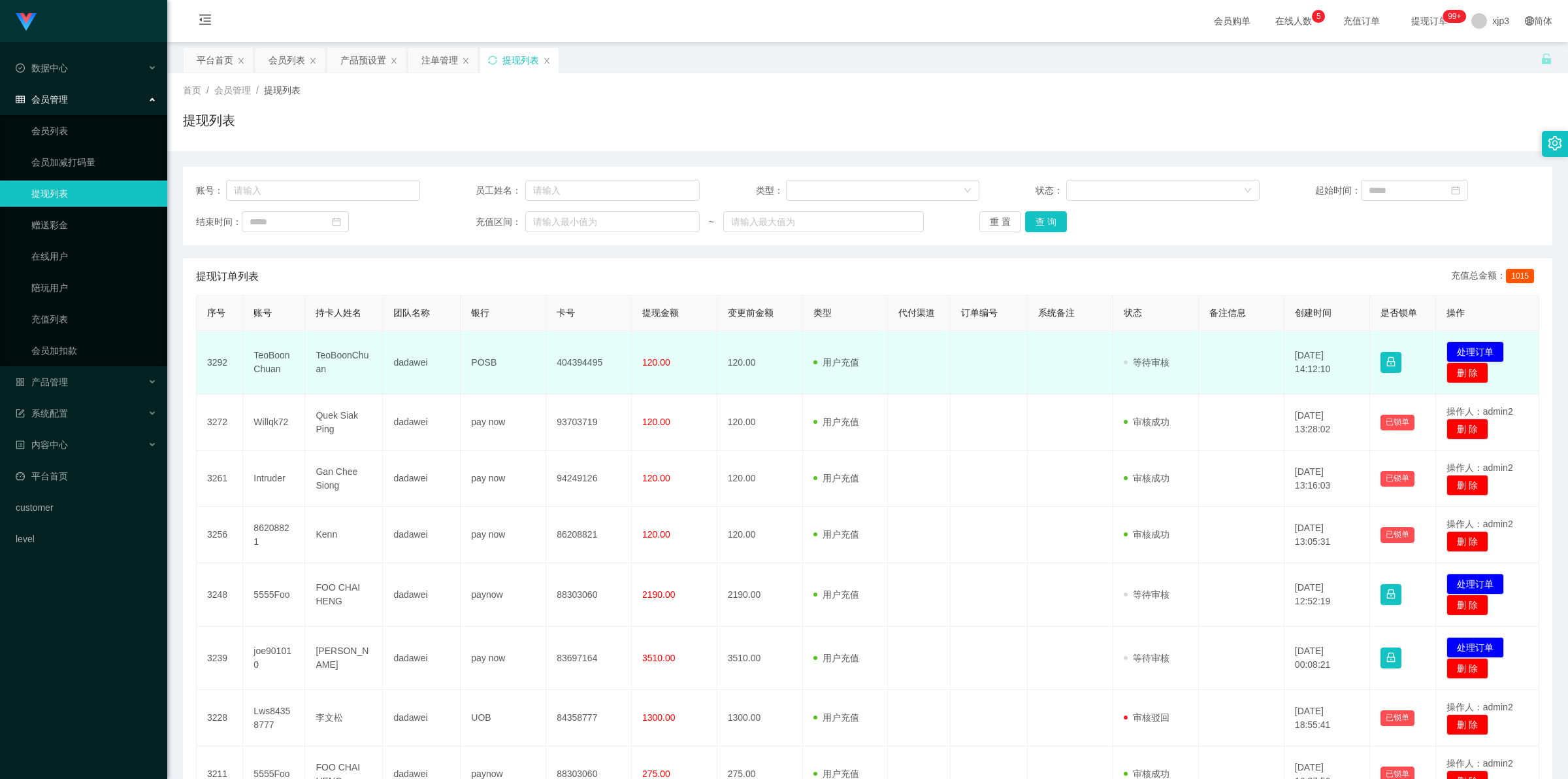
click at [351, 357] on td "TeoBoonChuan" at bounding box center [343, 362] width 78 height 63
copy td "TeoBoonChuan"
click at [276, 356] on td "TeoBoonChuan" at bounding box center [273, 362] width 62 height 63
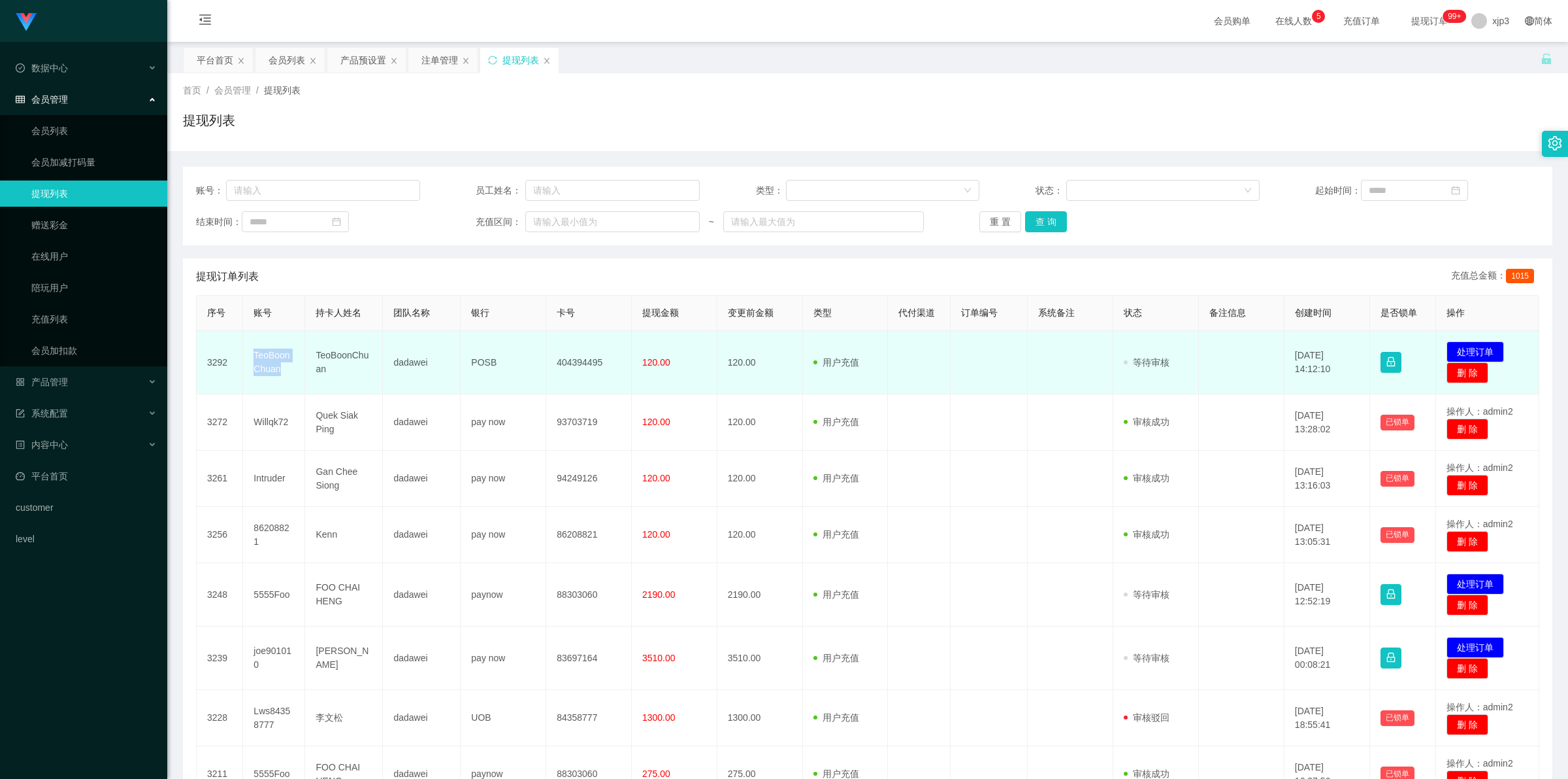
click at [276, 356] on td "TeoBoonChuan" at bounding box center [273, 362] width 62 height 63
copy td "TeoBoonChuan"
click at [314, 370] on td "TeoBoonChuan" at bounding box center [343, 362] width 78 height 63
drag, startPoint x: 247, startPoint y: 348, endPoint x: 390, endPoint y: 374, distance: 145.3
click at [390, 374] on tr "3292 TeoBoonChuan TeoBoonChuan dadawei POSB 404394495 120.00 120.00 用户充值 人工扣款 审…" at bounding box center [867, 362] width 1343 height 63
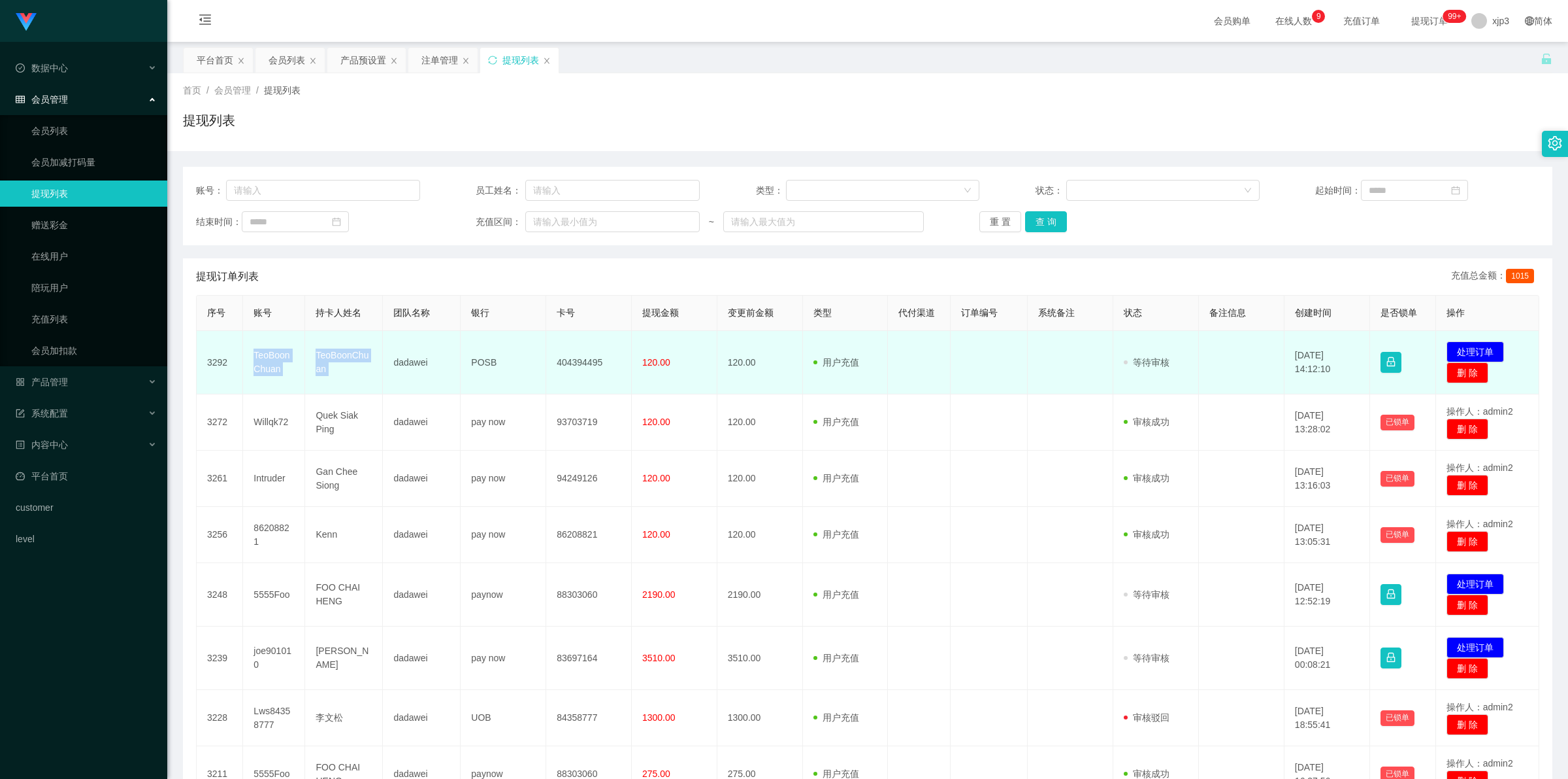
copy tr "TeoBoonChuan TeoBoonChuan"
click at [373, 369] on td "TeoBoonChuan" at bounding box center [343, 362] width 78 height 63
drag, startPoint x: 247, startPoint y: 345, endPoint x: 374, endPoint y: 376, distance: 130.7
click at [374, 376] on tr "3292 TeoBoonChuan TeoBoonChuan dadawei POSB 404394495 120.00 120.00 用户充值 人工扣款 审…" at bounding box center [867, 362] width 1343 height 63
copy tr "TeoBoonChuan TeoBoonChuan"
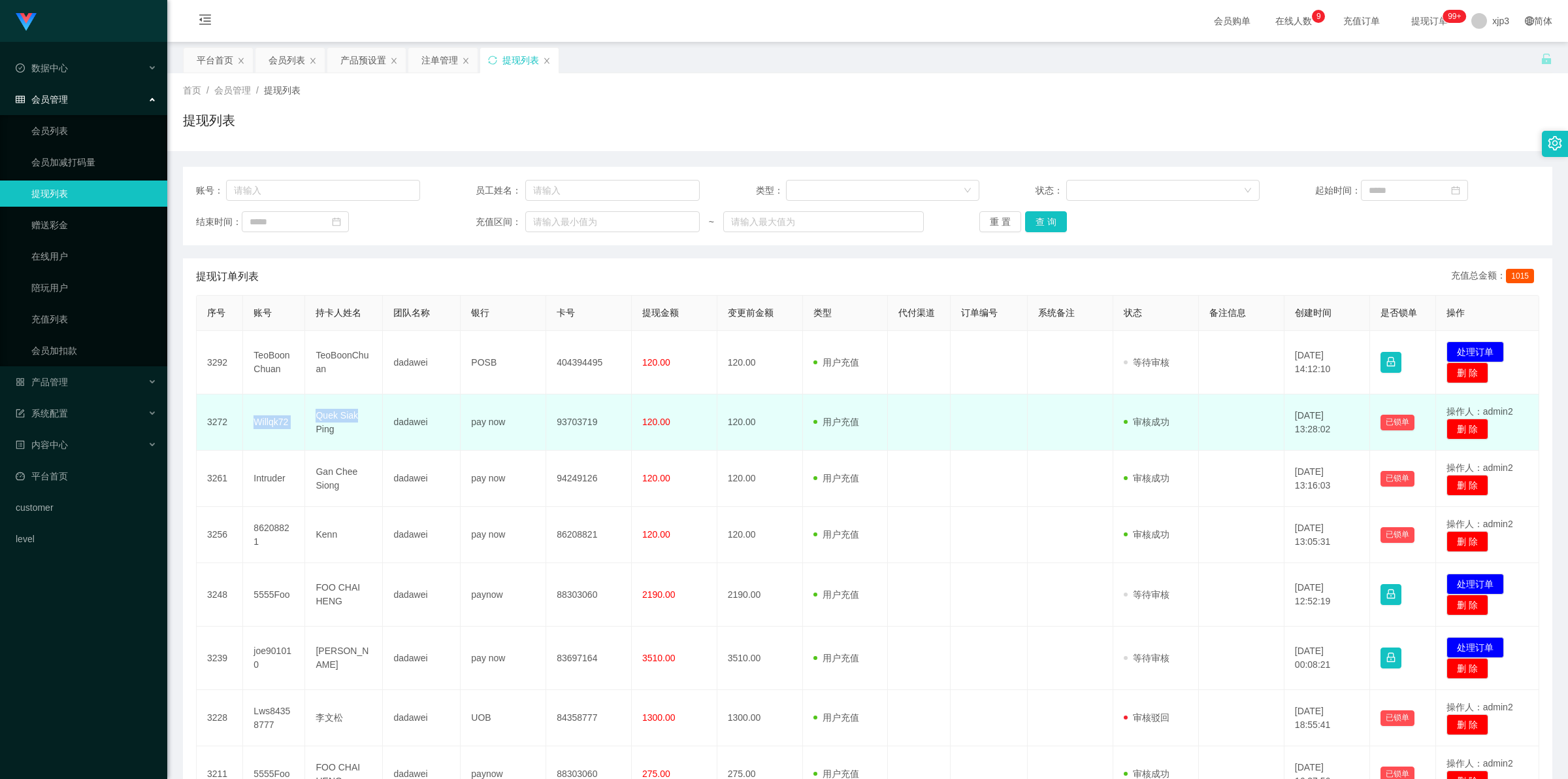
drag, startPoint x: 319, startPoint y: 423, endPoint x: 376, endPoint y: 419, distance: 57.1
click at [376, 419] on tr "3272 Willqk72 Quek Siak Ping dadawei pay now 93703719 120.00 120.00 用户充值 人工扣款 审…" at bounding box center [867, 422] width 1343 height 56
click at [374, 419] on td "Quek Siak Ping" at bounding box center [343, 422] width 78 height 56
drag, startPoint x: 251, startPoint y: 413, endPoint x: 365, endPoint y: 428, distance: 115.0
click at [361, 442] on tr "3272 Willqk72 Quek Siak Ping dadawei pay now 93703719 120.00 120.00 用户充值 人工扣款 审…" at bounding box center [867, 422] width 1343 height 56
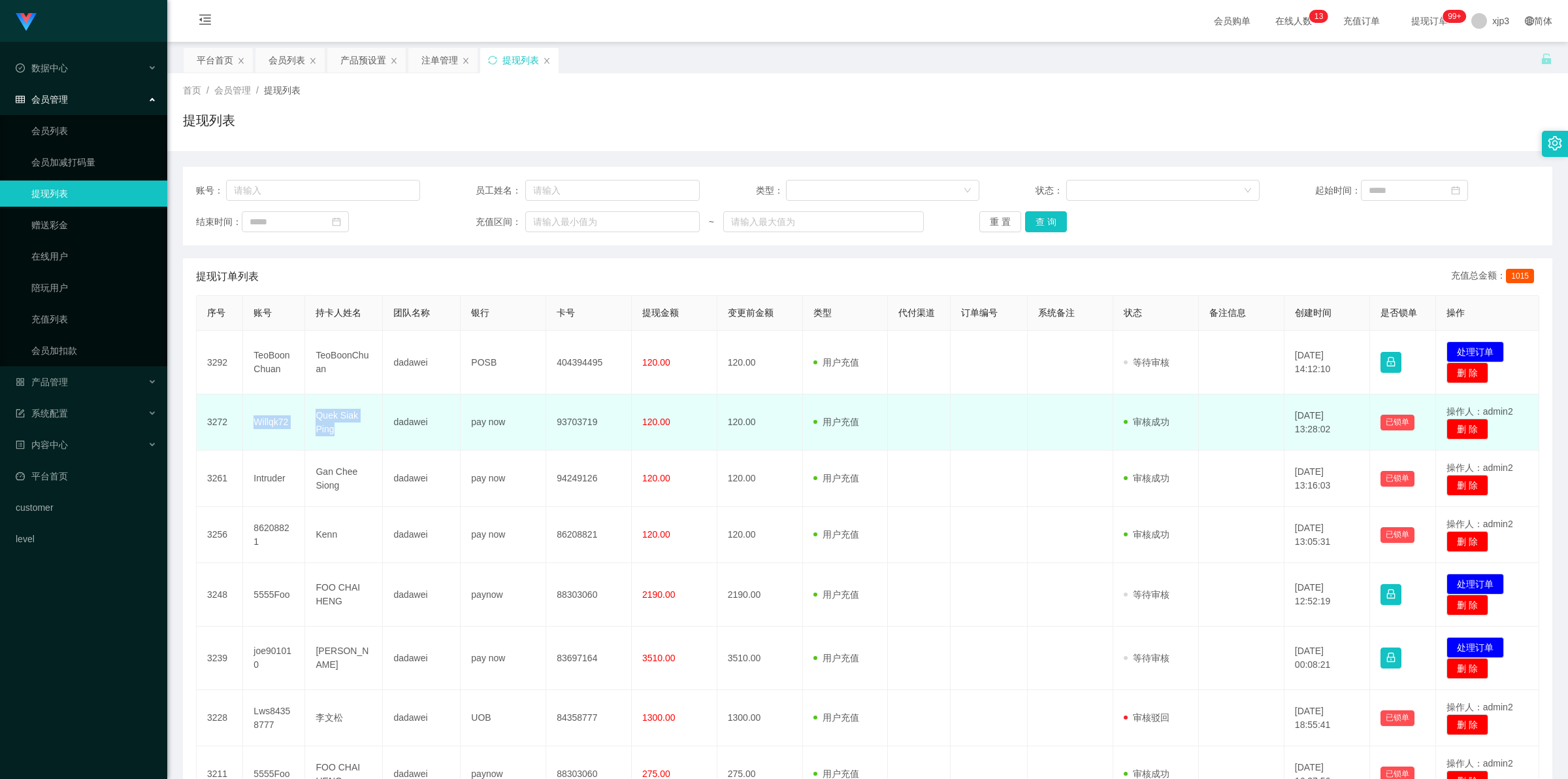
copy tr "Willqk72 Quek [PERSON_NAME]"
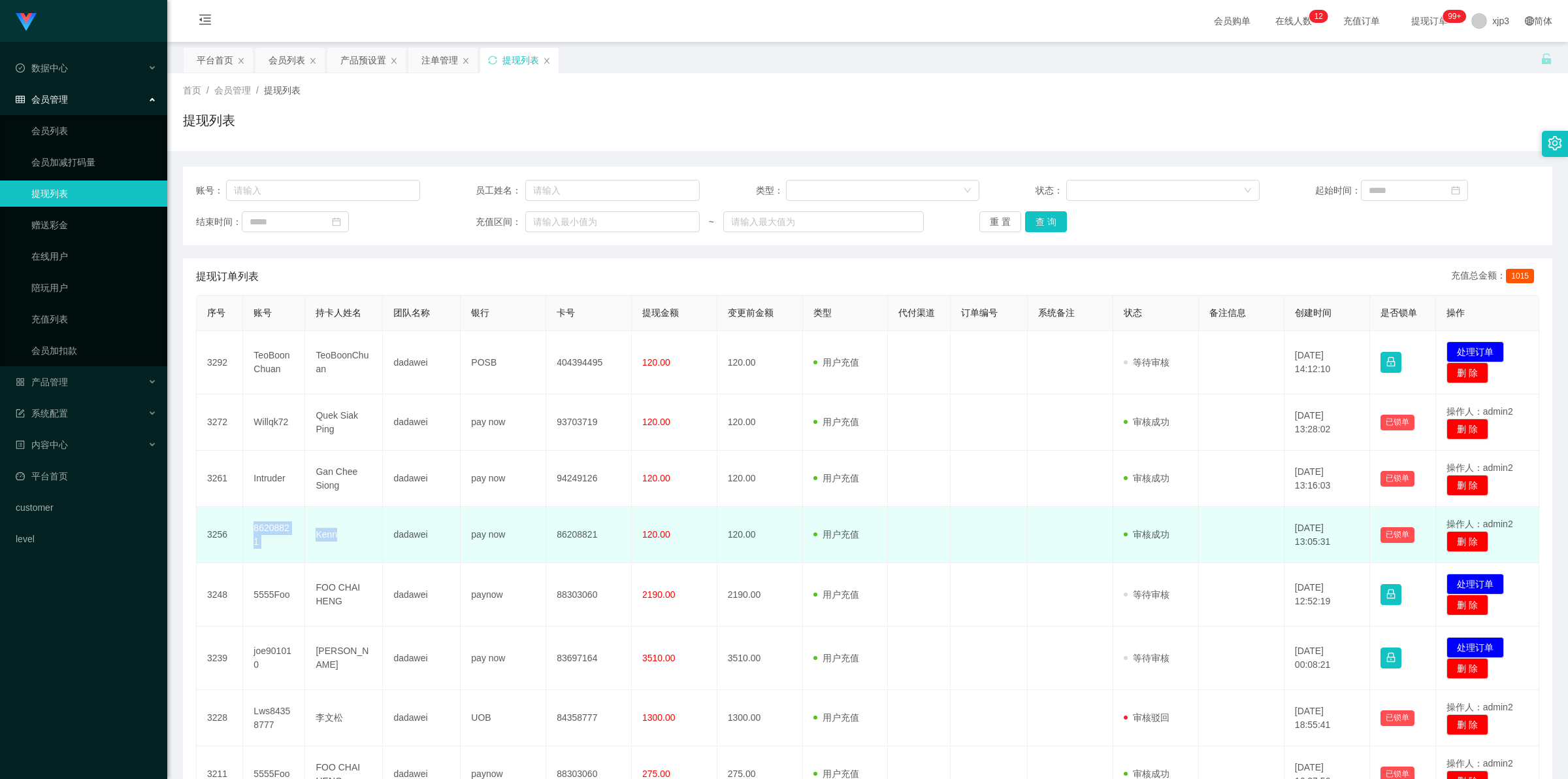
drag, startPoint x: 254, startPoint y: 533, endPoint x: 361, endPoint y: 553, distance: 108.9
click at [361, 553] on tr "3256 86208821 Kenn dadawei pay now 86208821 120.00 120.00 用户充值 人工扣款 审核驳回 审核成功 等…" at bounding box center [867, 534] width 1343 height 56
copy tr "86208821 Kenn"
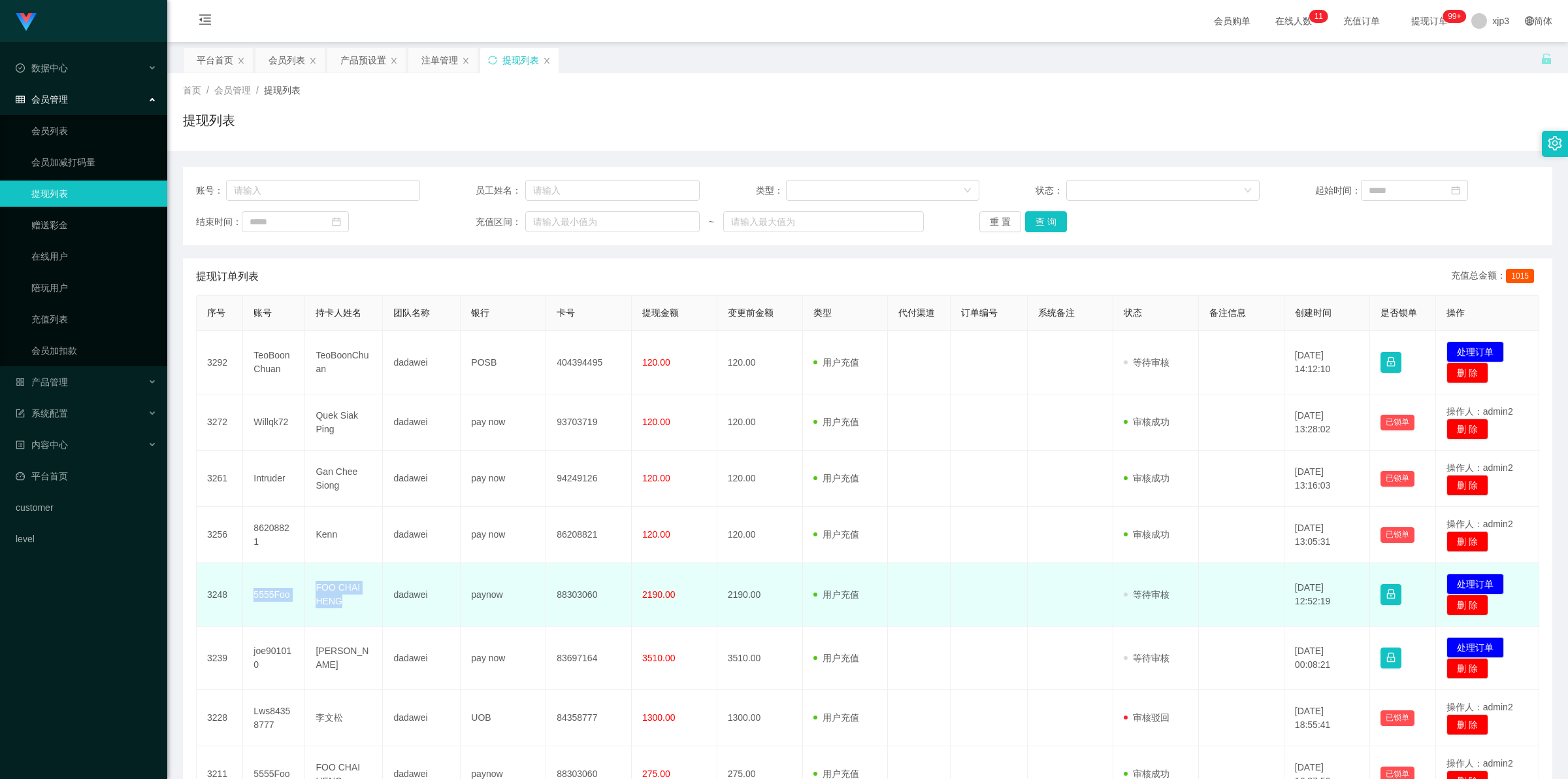
drag, startPoint x: 249, startPoint y: 585, endPoint x: 350, endPoint y: 600, distance: 102.1
click at [350, 600] on tr "3248 5555Foo FOO CHAI HENG dadawei paynow 88303060 2190.00 2190.00 用户充值 人工扣款 审核…" at bounding box center [867, 594] width 1343 height 63
copy tr "5555Foo FOO CHAI HENG"
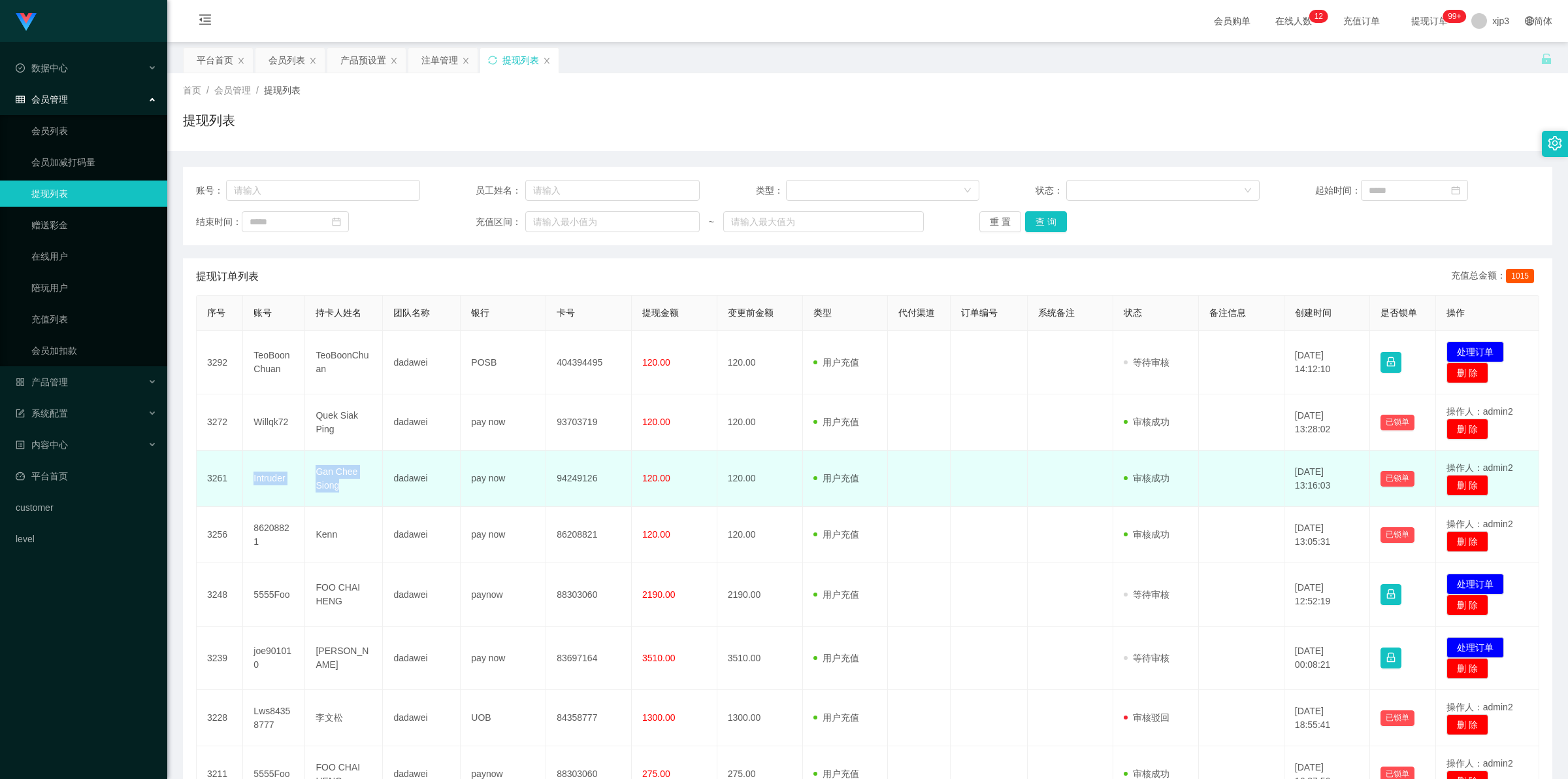
drag, startPoint x: 243, startPoint y: 472, endPoint x: 376, endPoint y: 493, distance: 134.6
click at [376, 493] on tr "3261 Intruder Gan Chee Siong dadawei pay now 94249126 120.00 120.00 用户充值 人工扣款 审…" at bounding box center [867, 478] width 1343 height 56
copy tr "Intruder [PERSON_NAME]"
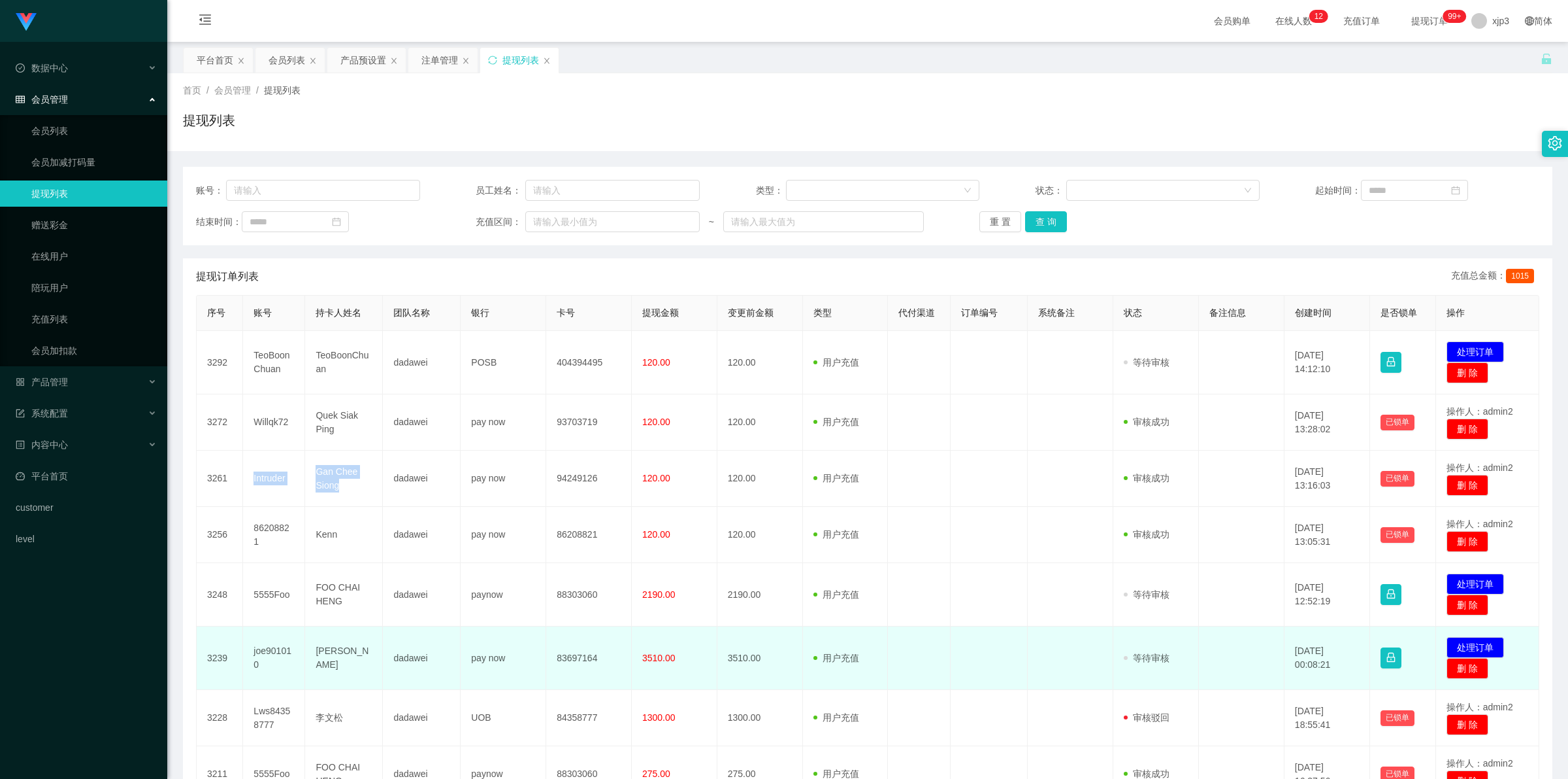
scroll to position [240, 0]
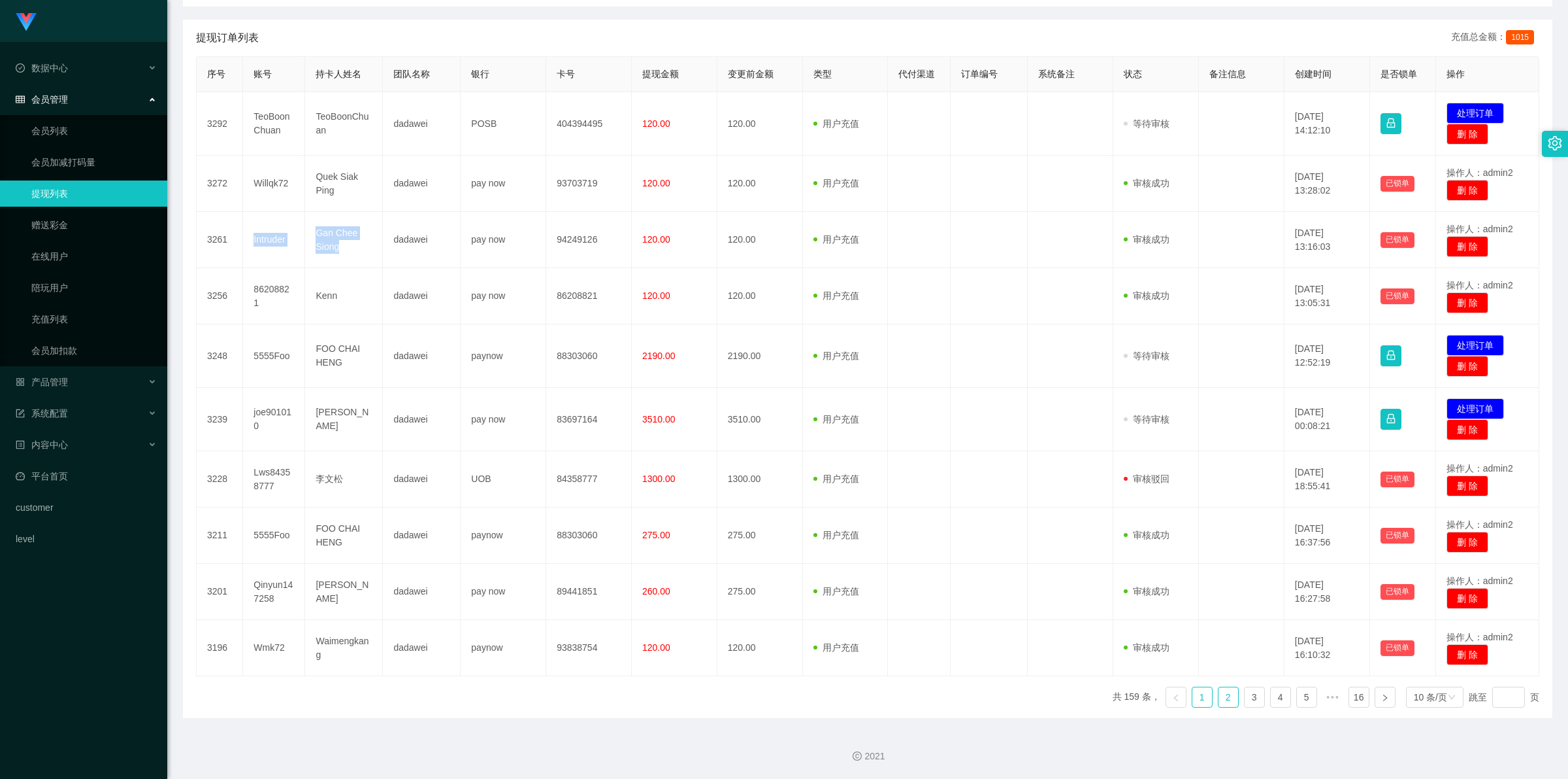
click at [1219, 700] on link "2" at bounding box center [1229, 697] width 20 height 20
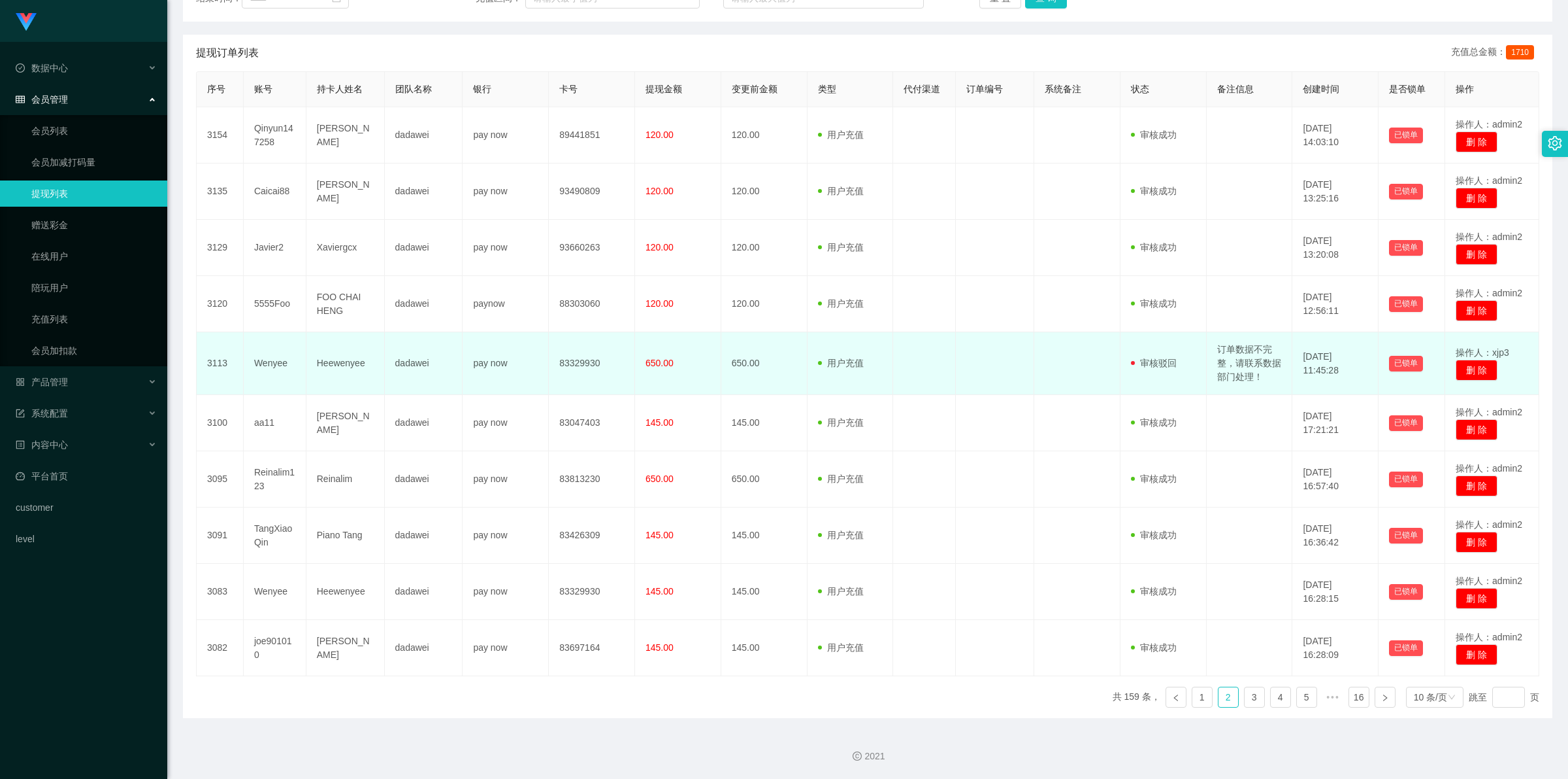
click at [1247, 361] on td "订单数据不完整，请联系数据部门处理！" at bounding box center [1249, 363] width 86 height 63
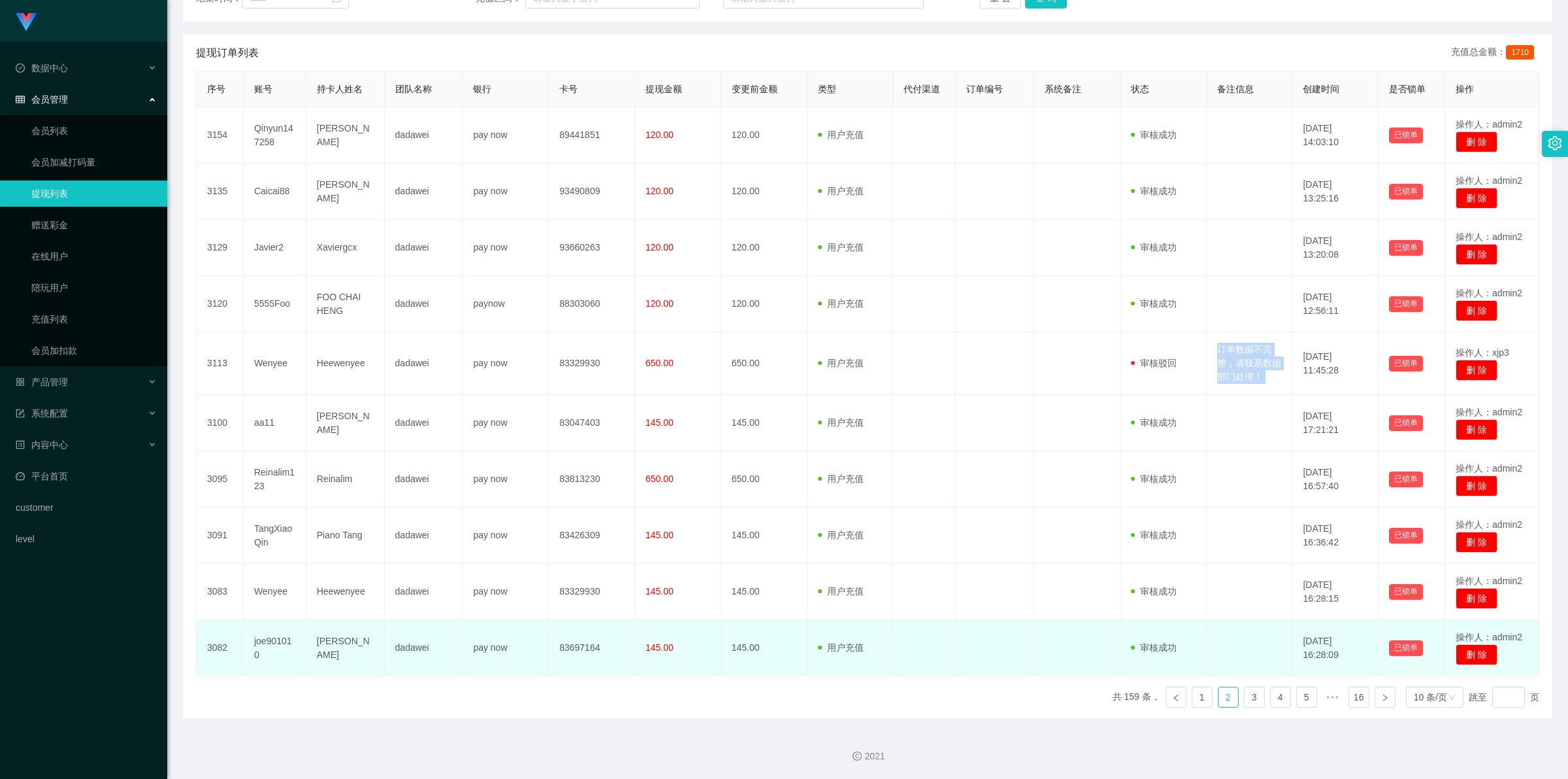
copy td "订单数据不完整，请联系数据部门处理！"
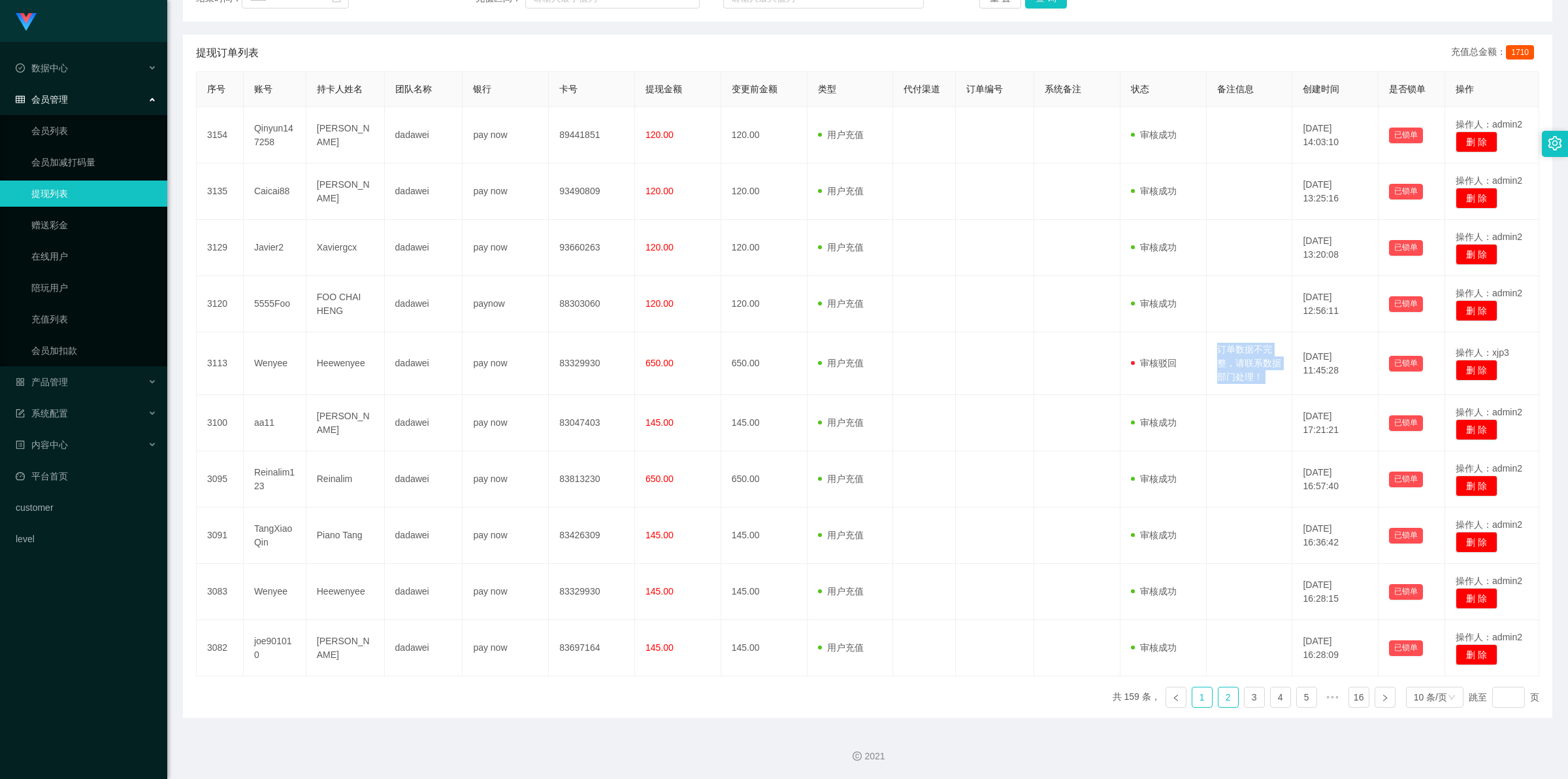
click at [1194, 696] on link "1" at bounding box center [1203, 697] width 20 height 20
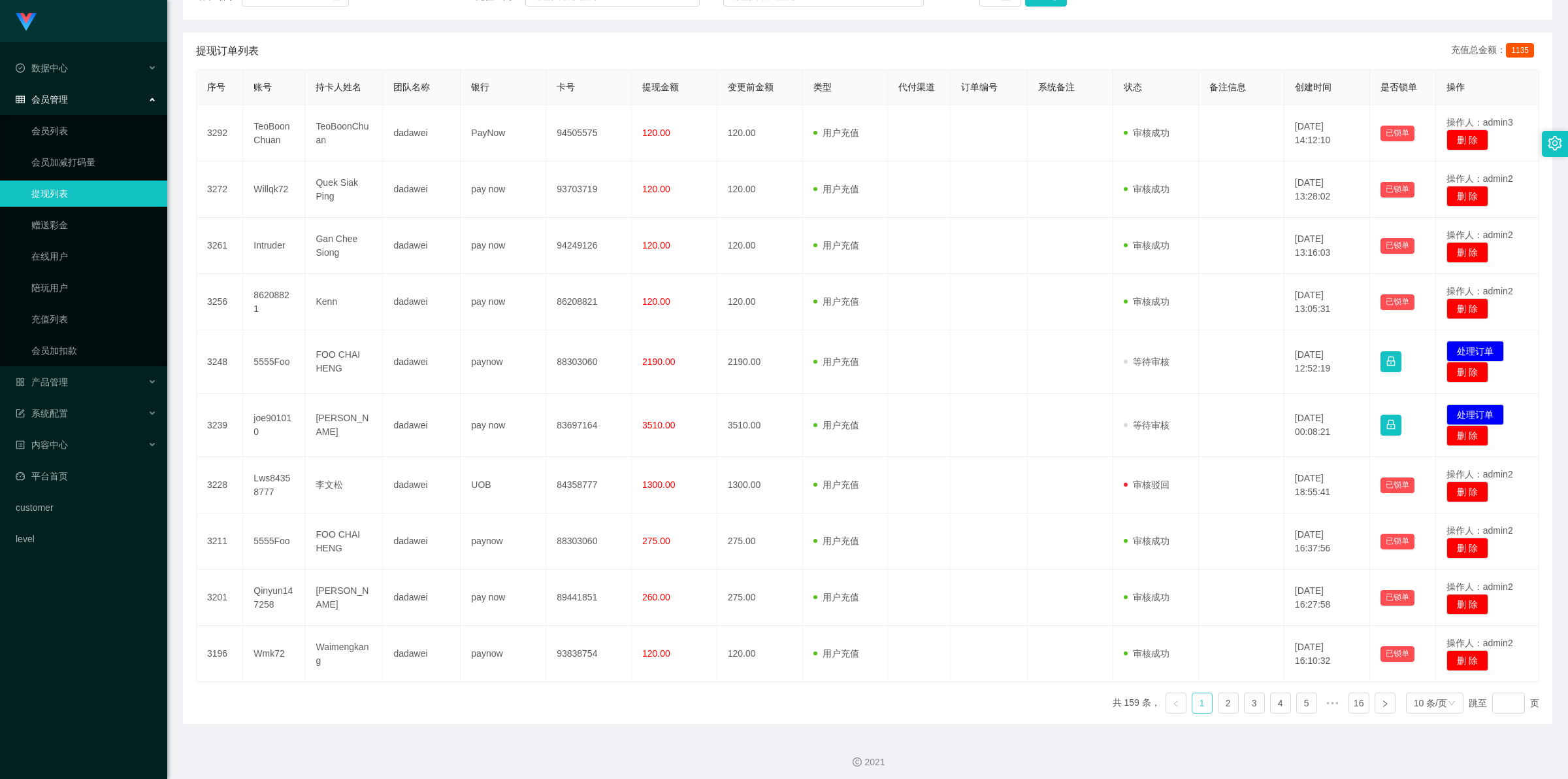
scroll to position [0, 0]
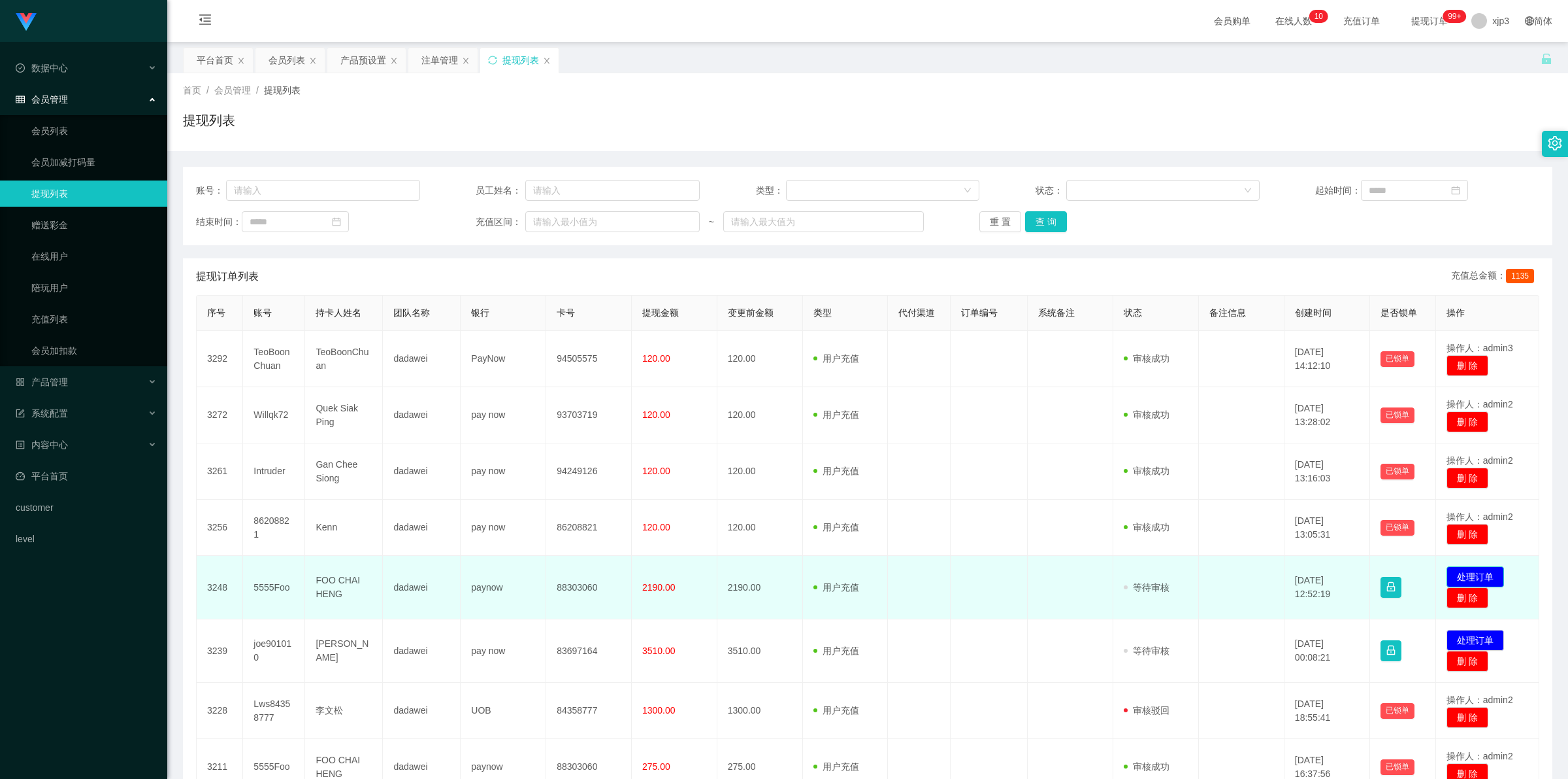
click at [1477, 570] on button "处理订单" at bounding box center [1475, 576] width 57 height 21
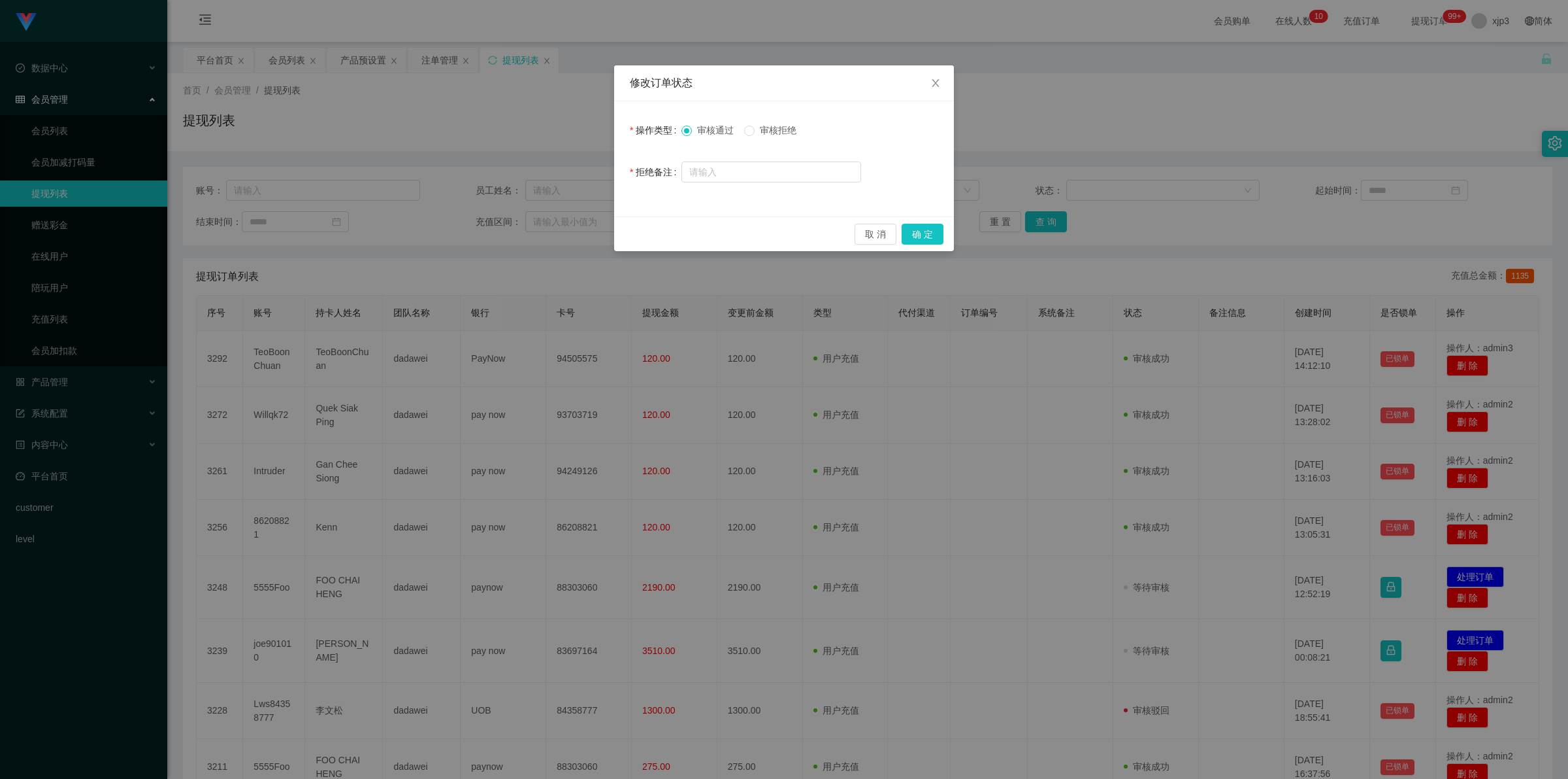
click at [775, 125] on span "审核拒绝" at bounding box center [779, 129] width 47 height 11
click at [779, 184] on div "操作类型 审核通过 审核拒绝 拒绝备注" at bounding box center [784, 159] width 339 height 116
click at [775, 174] on input "text" at bounding box center [772, 172] width 180 height 21
paste input "订单数据不完整，请联系数据部门处理！"
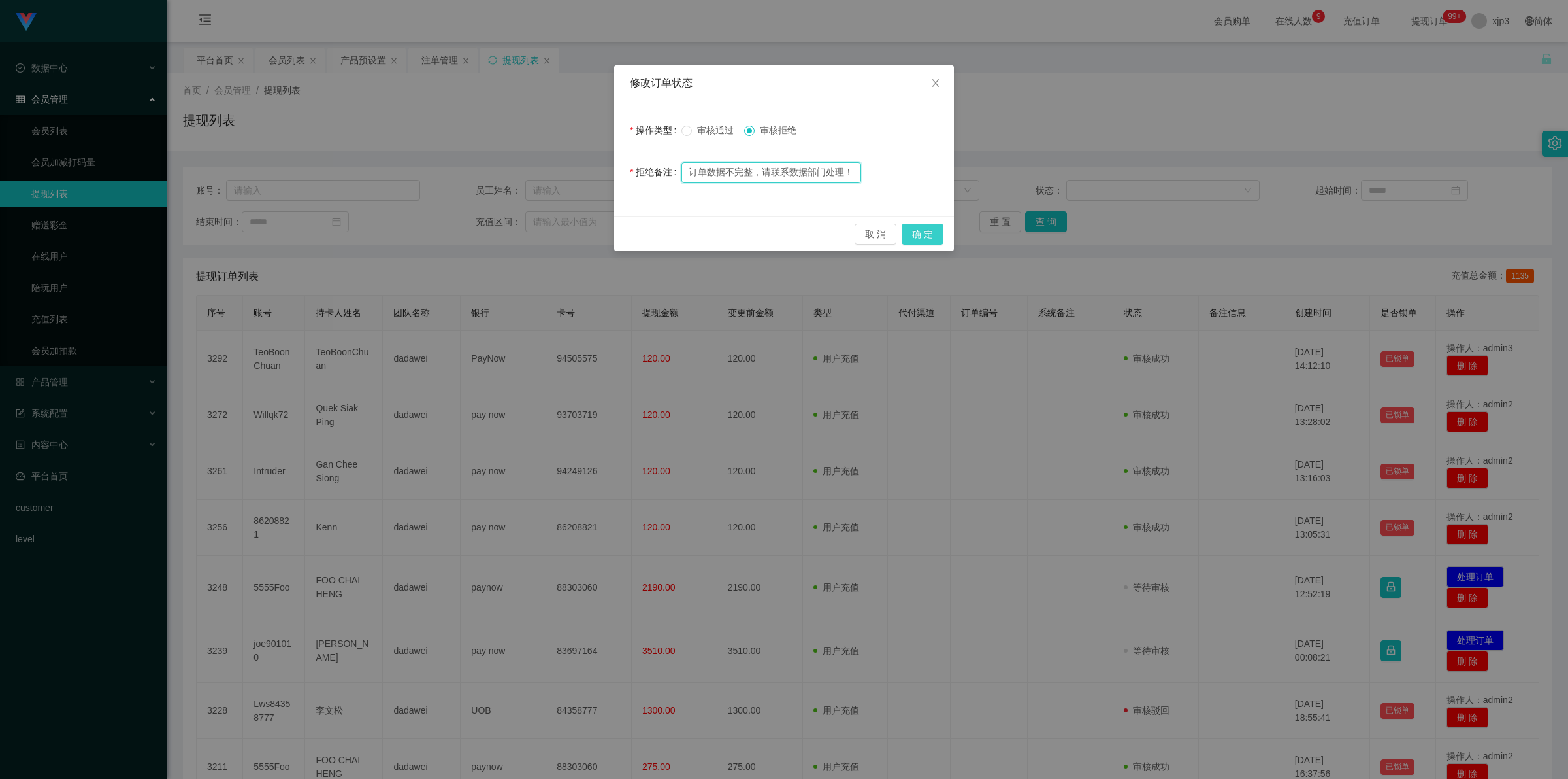
type input "订单数据不完整，请联系数据部门处理！"
click at [920, 243] on button "确 定" at bounding box center [923, 233] width 41 height 21
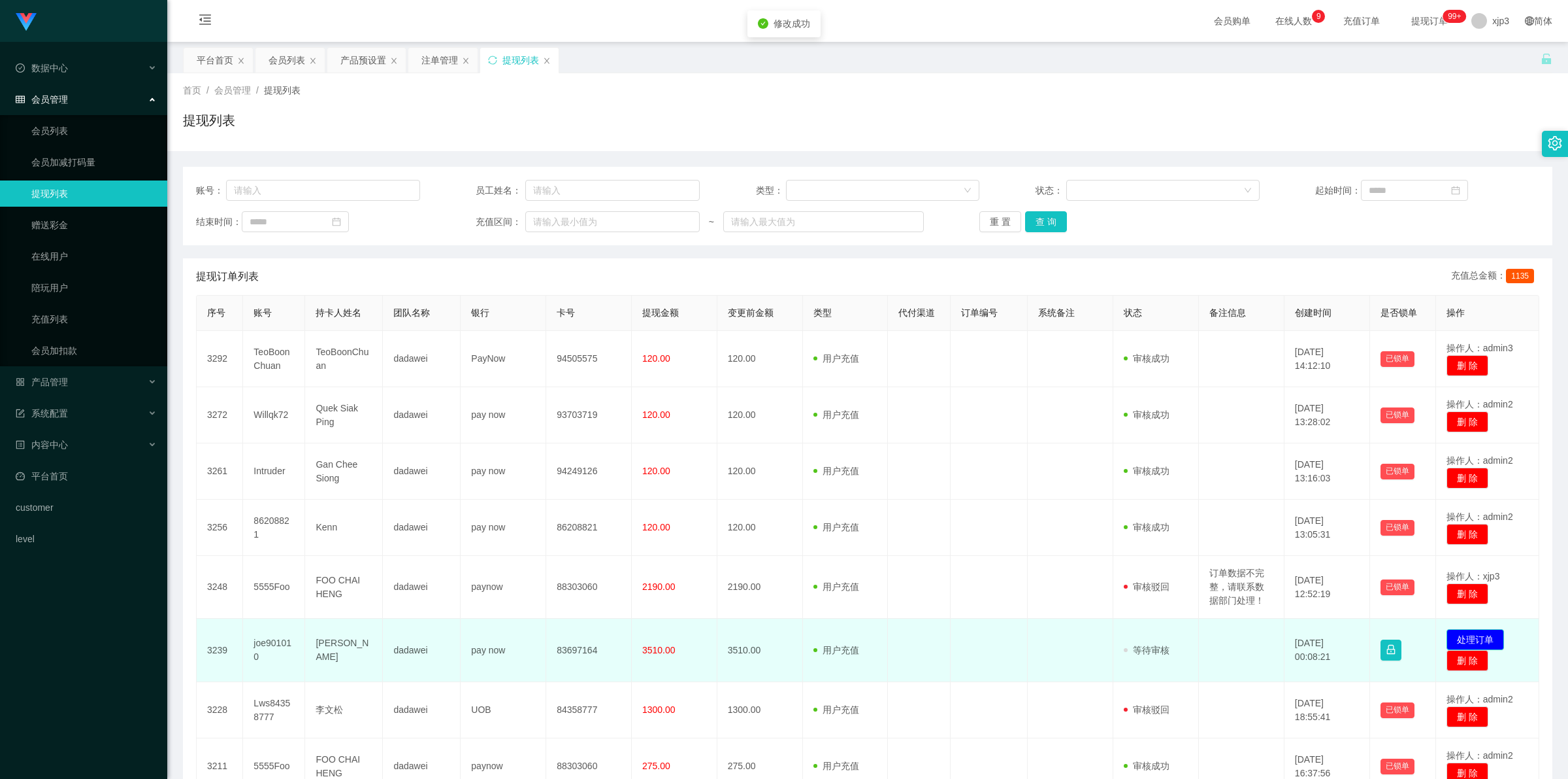
click at [1467, 634] on button "处理订单" at bounding box center [1475, 639] width 57 height 21
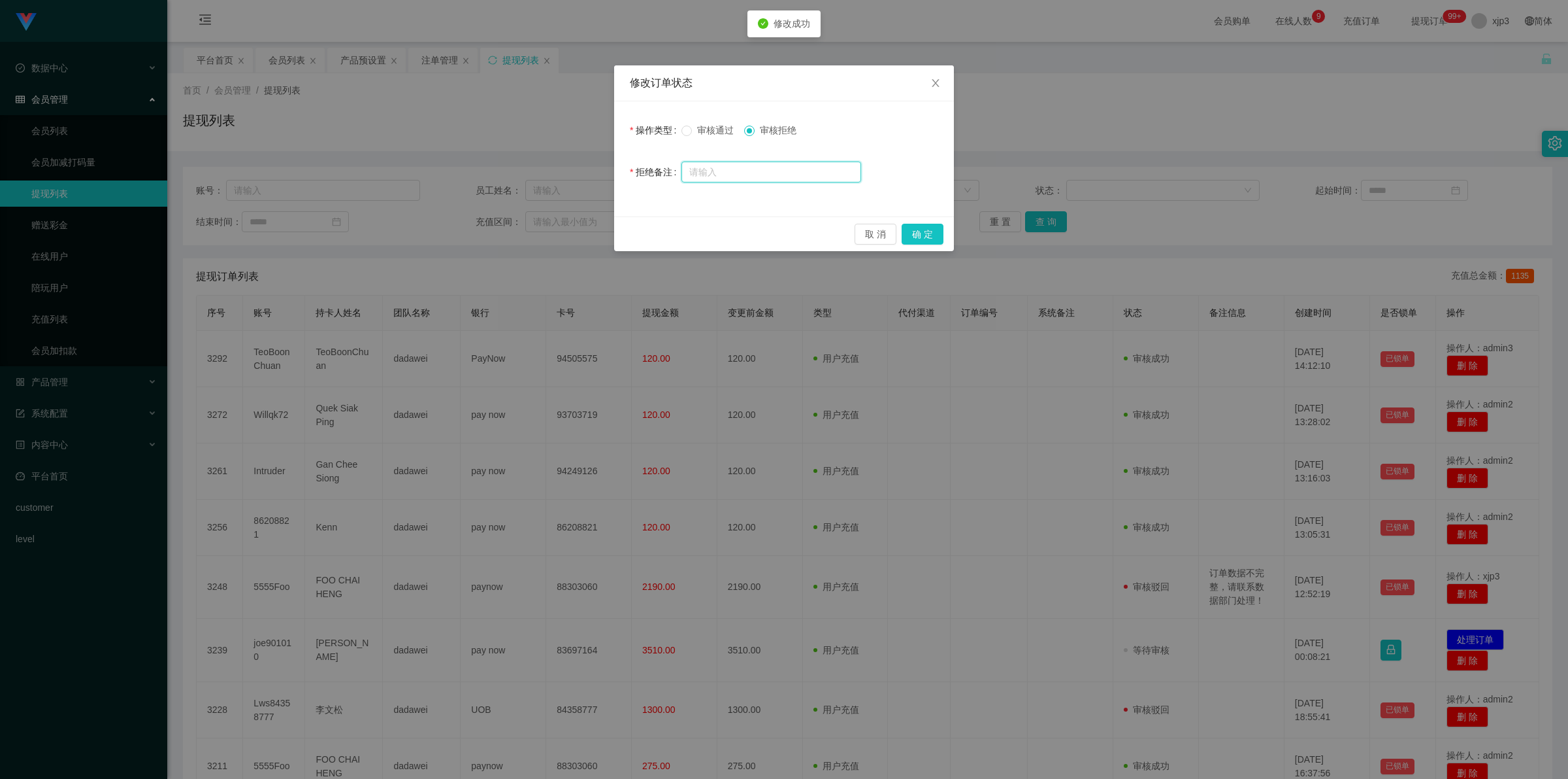
click at [757, 171] on input "text" at bounding box center [772, 172] width 180 height 21
paste input "订单数据不完整，请联系数据部门处理！"
type input "订单数据不完整，请联系数据部门处理！"
click at [916, 237] on button "确 定" at bounding box center [923, 233] width 41 height 21
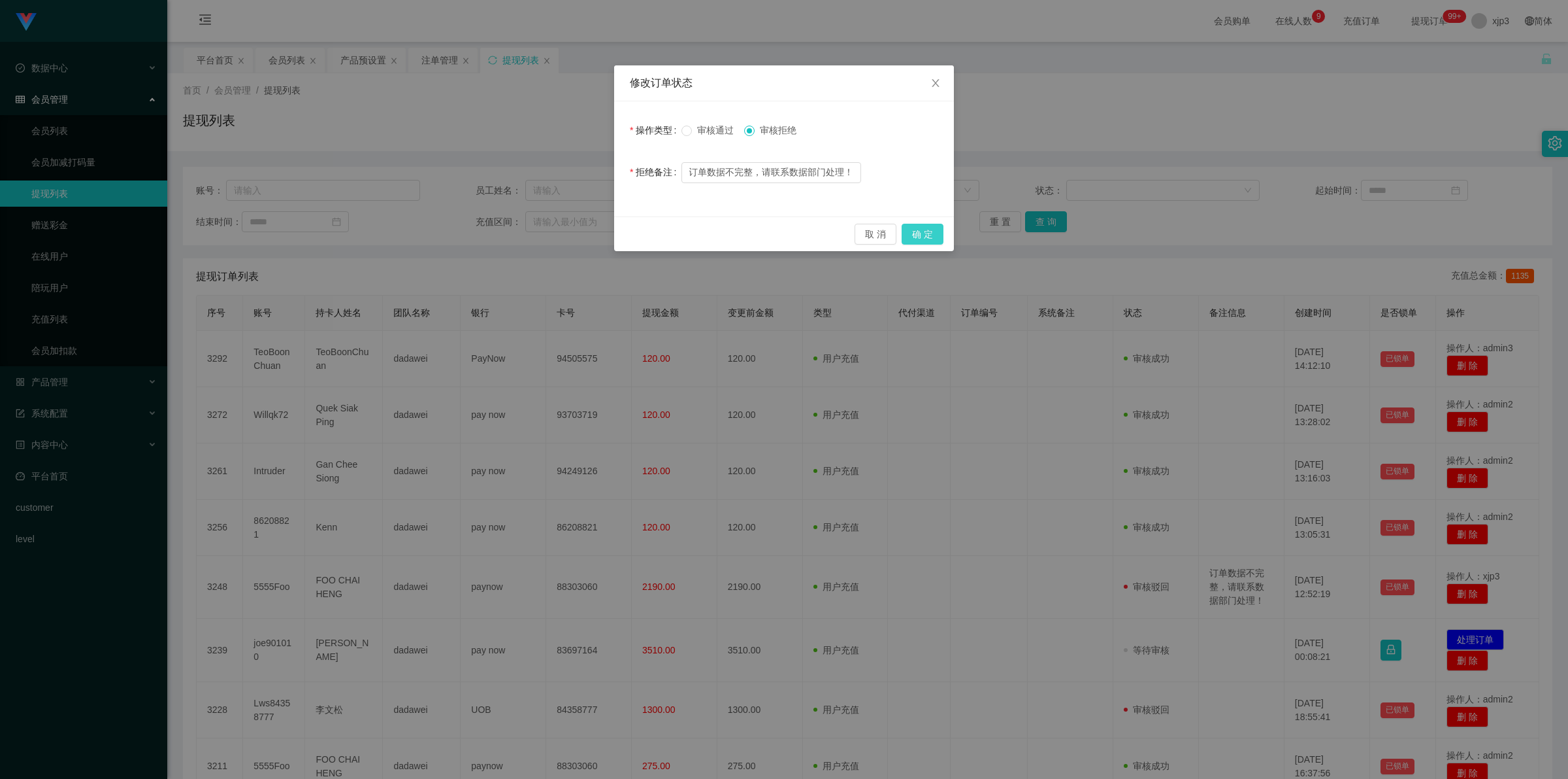
scroll to position [0, 0]
